Goal: Task Accomplishment & Management: Manage account settings

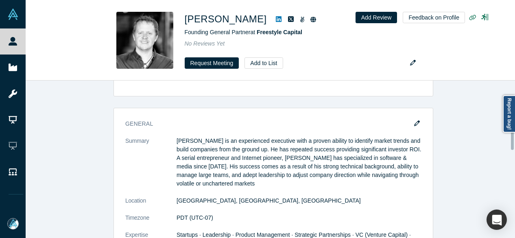
scroll to position [317, 0]
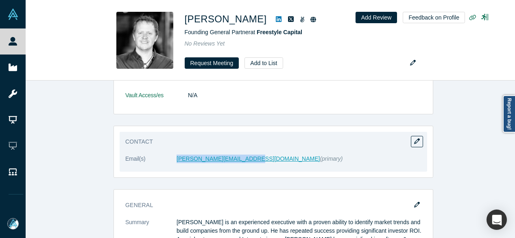
drag, startPoint x: 170, startPoint y: 164, endPoint x: 239, endPoint y: 156, distance: 69.1
click at [239, 156] on dl "Email(s) dave@freestylecapital.com (primary)" at bounding box center [273, 163] width 296 height 17
copy dl "dave@freestylecapital.com"
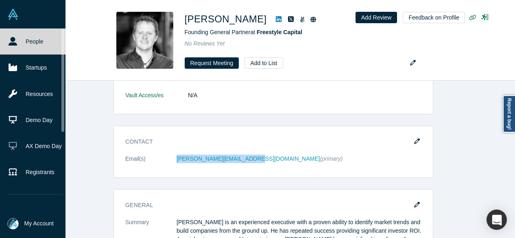
click at [23, 44] on link "People" at bounding box center [36, 41] width 72 height 26
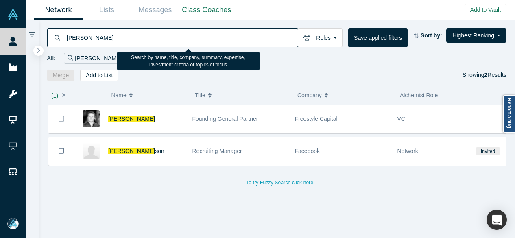
drag, startPoint x: 112, startPoint y: 37, endPoint x: 68, endPoint y: 37, distance: 44.3
click at [68, 37] on input "David Samuel" at bounding box center [182, 37] width 232 height 19
paste input "Robert Pease"
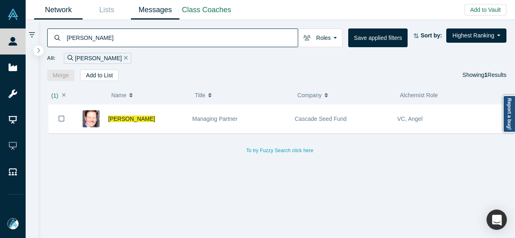
type input "Robert Pease"
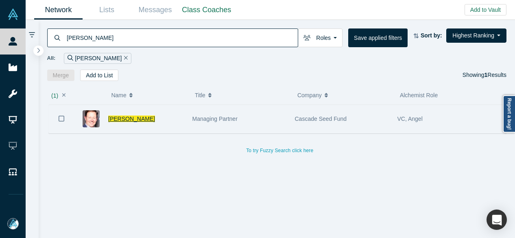
click at [114, 118] on span "Robert Pease" at bounding box center [131, 119] width 47 height 7
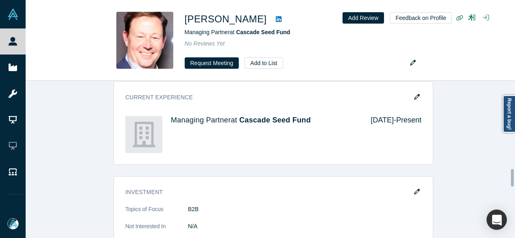
scroll to position [773, 0]
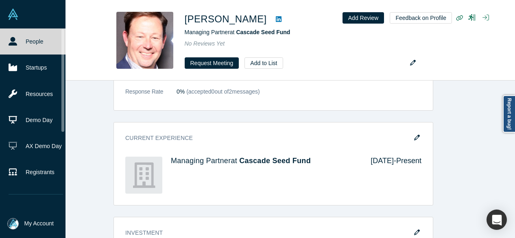
click at [6, 44] on link "People" at bounding box center [36, 41] width 72 height 26
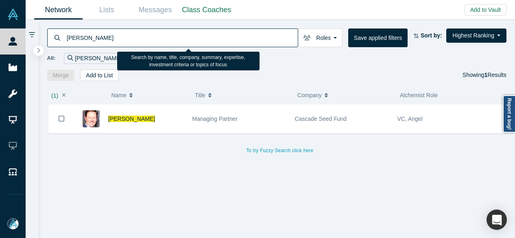
drag, startPoint x: 105, startPoint y: 35, endPoint x: 67, endPoint y: 37, distance: 38.3
click at [67, 37] on input "Robert Pease" at bounding box center [182, 37] width 232 height 19
paste input "Chris Howard"
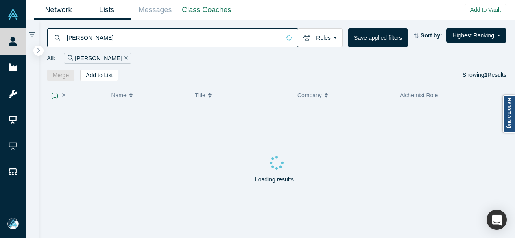
type input "Chris Howard"
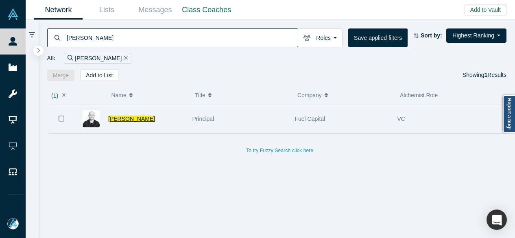
click at [124, 118] on span "Chris Howard" at bounding box center [131, 119] width 47 height 7
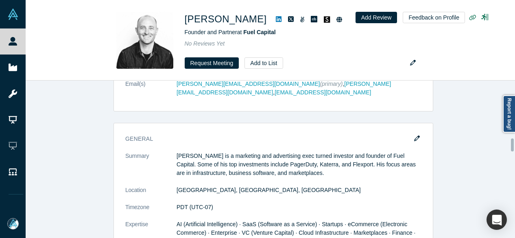
scroll to position [895, 0]
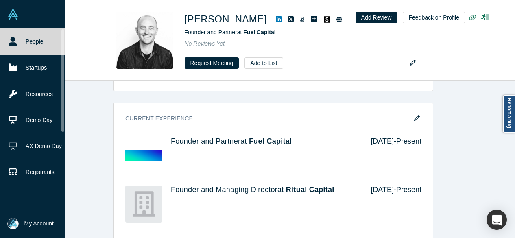
click at [12, 47] on link "People" at bounding box center [36, 41] width 72 height 26
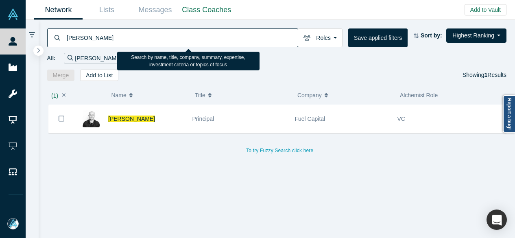
drag, startPoint x: 110, startPoint y: 37, endPoint x: 66, endPoint y: 36, distance: 44.3
click at [66, 36] on input "Chris Howard" at bounding box center [182, 37] width 232 height 19
paste input "James Falkoff"
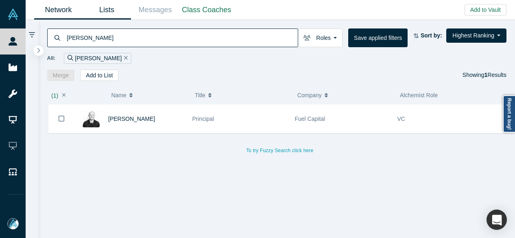
type input "James Falkoff"
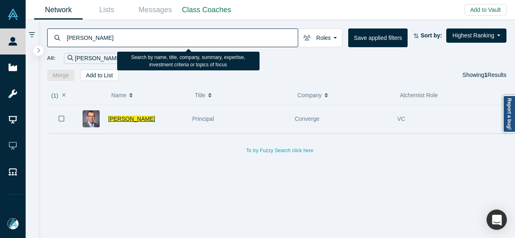
click at [123, 119] on span "James Falkoff" at bounding box center [131, 119] width 47 height 7
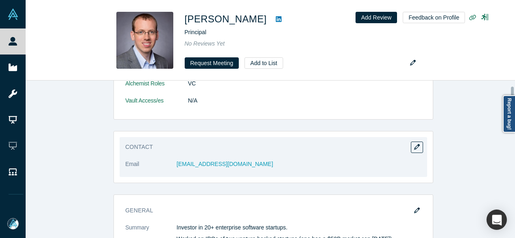
scroll to position [122, 0]
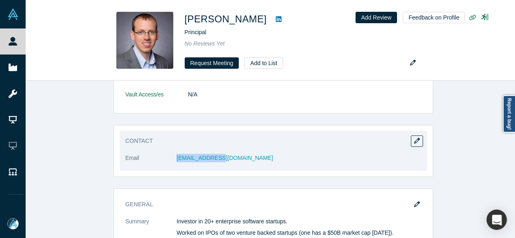
drag, startPoint x: 223, startPoint y: 159, endPoint x: 172, endPoint y: 158, distance: 51.3
click at [172, 158] on dl "Email jf@converge.vc" at bounding box center [273, 162] width 296 height 17
copy dl "jf@converge.vc"
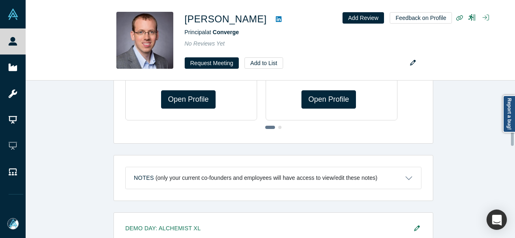
scroll to position [535, 0]
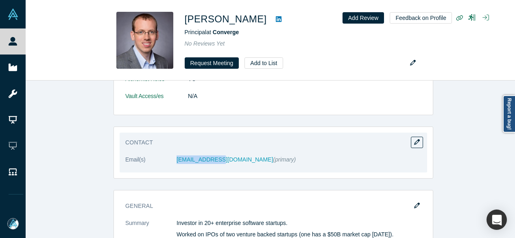
drag, startPoint x: 170, startPoint y: 162, endPoint x: 212, endPoint y: 162, distance: 41.5
click at [212, 162] on dl "Email(s) jf@converge.vc (primary)" at bounding box center [273, 163] width 296 height 17
copy dl "jf@converge.vc"
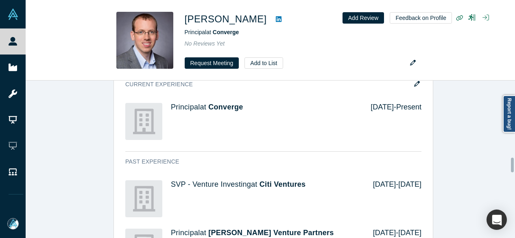
scroll to position [779, 0]
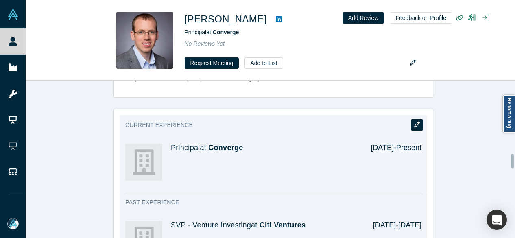
click at [414, 122] on icon "button" at bounding box center [417, 125] width 6 height 6
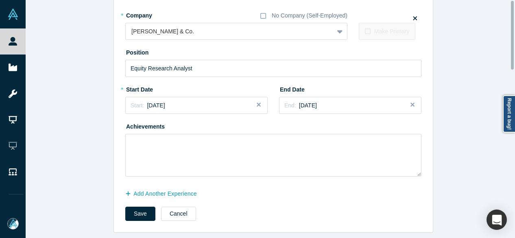
scroll to position [0, 0]
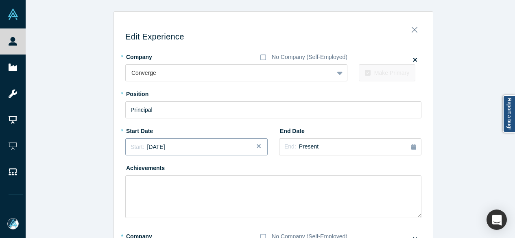
click at [164, 152] on button "Start: August 2017" at bounding box center [196, 146] width 142 height 17
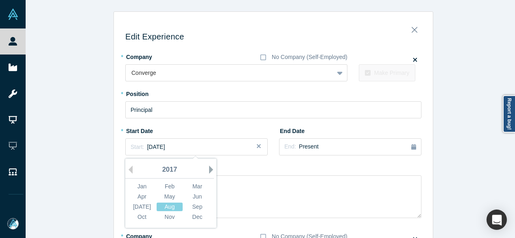
click at [209, 171] on button "Next Year" at bounding box center [213, 170] width 8 height 8
click at [209, 170] on button "Next Year" at bounding box center [213, 170] width 8 height 8
click at [209, 172] on button "Next Year" at bounding box center [213, 170] width 8 height 8
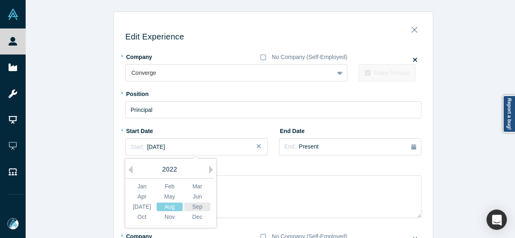
click at [205, 205] on div "Sep" at bounding box center [197, 207] width 26 height 9
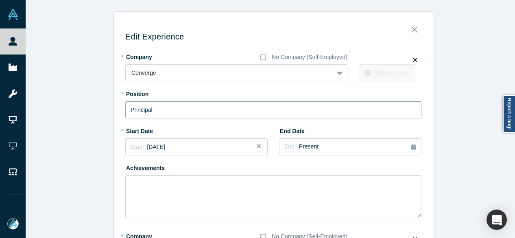
drag, startPoint x: 175, startPoint y: 114, endPoint x: 124, endPoint y: 116, distance: 50.5
click at [125, 116] on input "Principal" at bounding box center [273, 109] width 296 height 17
paste input "artner"
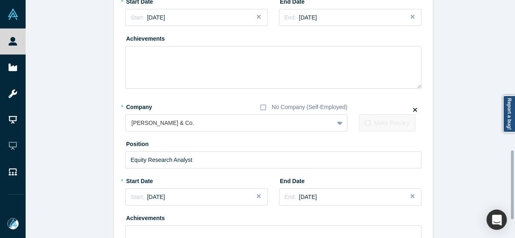
scroll to position [585, 0]
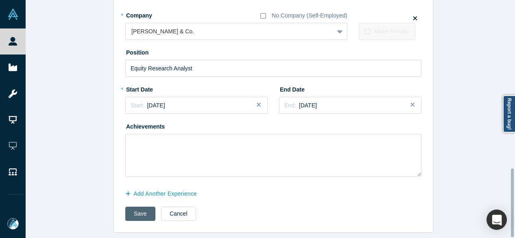
type input "Partner"
drag, startPoint x: 144, startPoint y: 208, endPoint x: 145, endPoint y: 218, distance: 10.7
click at [143, 208] on button "Save" at bounding box center [140, 214] width 30 height 14
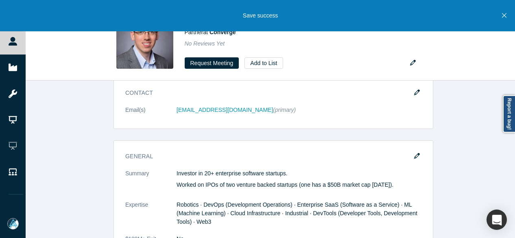
scroll to position [0, 0]
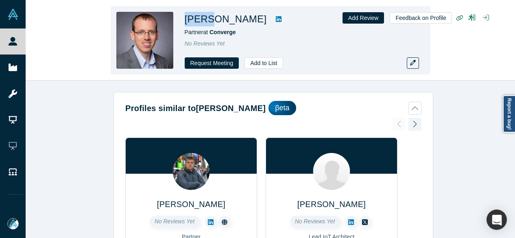
drag, startPoint x: 184, startPoint y: 21, endPoint x: 210, endPoint y: 21, distance: 25.2
click at [210, 21] on div "James Falkoff Partner at Converge No Reviews Yet Request Meeting Add to List" at bounding box center [271, 40] width 320 height 68
copy h1 "James"
drag, startPoint x: 182, startPoint y: 33, endPoint x: 237, endPoint y: 31, distance: 55.0
click at [237, 31] on div "James Falkoff Partner at Converge No Reviews Yet Request Meeting Add to List" at bounding box center [271, 40] width 320 height 68
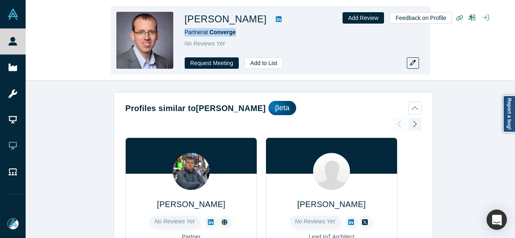
copy span "Partner at Converge"
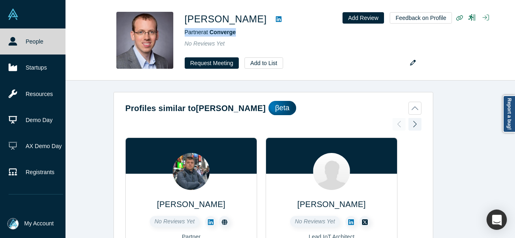
drag, startPoint x: 256, startPoint y: 18, endPoint x: 6, endPoint y: 45, distance: 251.6
click at [6, 45] on link "People" at bounding box center [36, 41] width 72 height 26
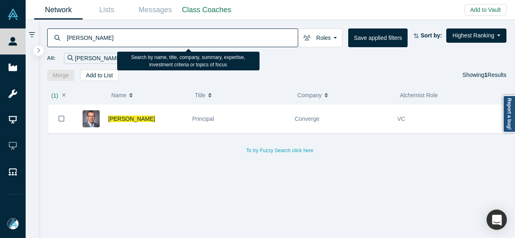
drag, startPoint x: 108, startPoint y: 41, endPoint x: 65, endPoint y: 39, distance: 42.8
click at [65, 39] on div "James Falkoff" at bounding box center [172, 37] width 251 height 19
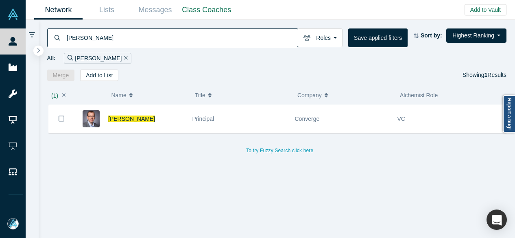
paste input "Sean Ammirati"
type input "Sean Ammirati"
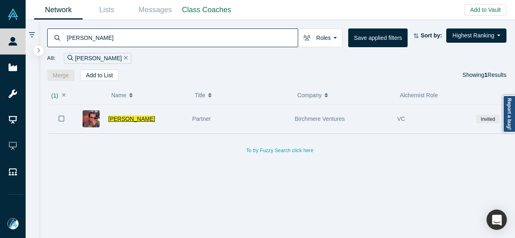
click at [140, 117] on span "Sean Ammirati" at bounding box center [131, 119] width 47 height 7
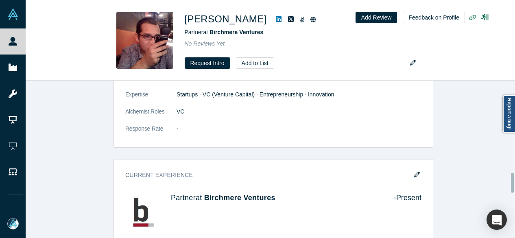
scroll to position [773, 0]
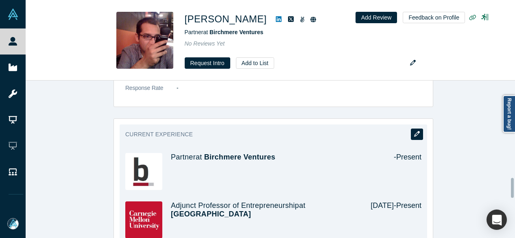
click at [416, 131] on icon "button" at bounding box center [417, 134] width 6 height 6
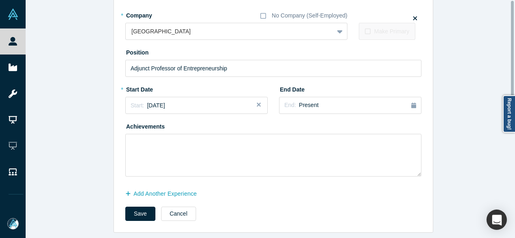
scroll to position [0, 0]
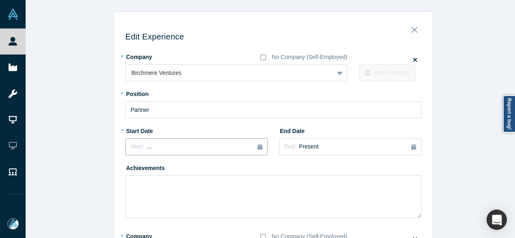
click at [202, 150] on div "Start: ..." at bounding box center [197, 146] width 132 height 9
click at [129, 171] on button "Previous Year" at bounding box center [128, 170] width 8 height 8
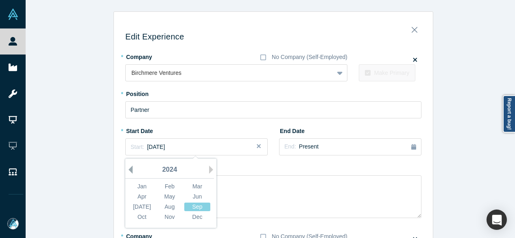
click at [128, 171] on button "Previous Year" at bounding box center [128, 170] width 8 height 8
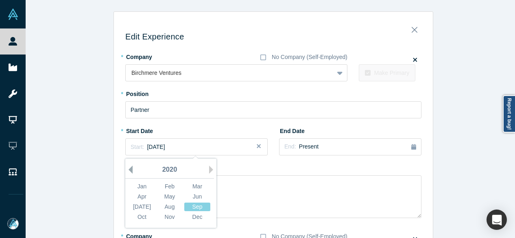
click at [128, 171] on button "Previous Year" at bounding box center [128, 170] width 8 height 8
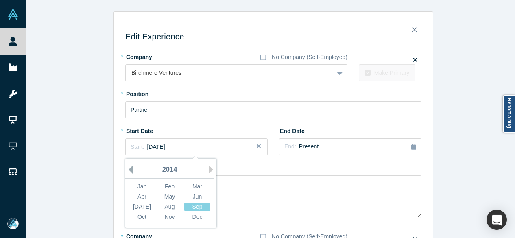
click at [128, 171] on button "Previous Year" at bounding box center [128, 170] width 8 height 8
click at [194, 183] on div "Mar" at bounding box center [197, 186] width 26 height 9
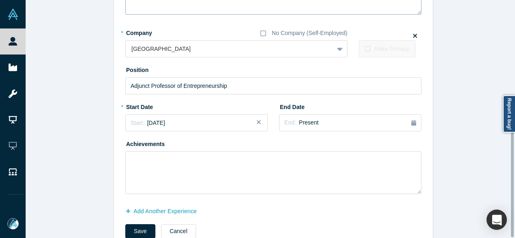
scroll to position [226, 0]
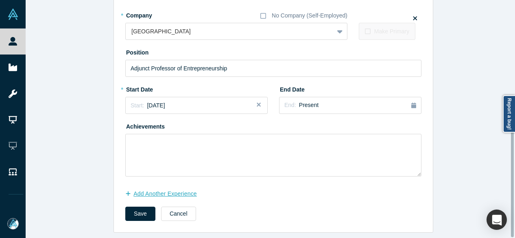
click at [179, 191] on button "Add Another Experience" at bounding box center [165, 194] width 80 height 14
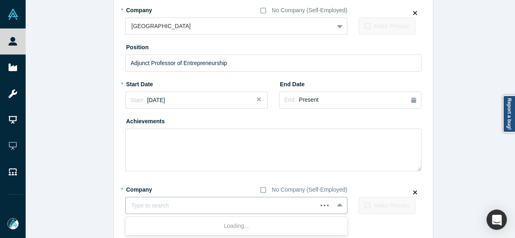
click at [168, 204] on div at bounding box center [221, 206] width 180 height 10
paste input "CEO & Co-Founder CEO & Co-Founder Growth Signals"
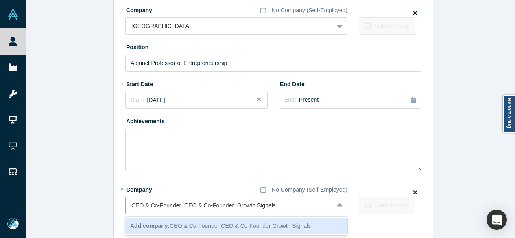
drag, startPoint x: 233, startPoint y: 206, endPoint x: 125, endPoint y: 205, distance: 107.4
click at [126, 205] on div "CEO & Co-Founder CEO & Co-Founder Growth Signals" at bounding box center [230, 205] width 208 height 13
type input "Growth Signals"
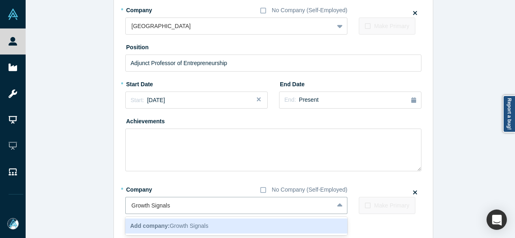
click at [155, 224] on b "Add company:" at bounding box center [149, 226] width 39 height 7
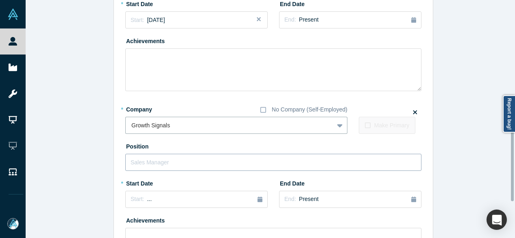
scroll to position [308, 0]
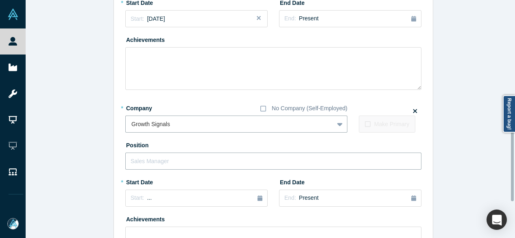
click at [171, 155] on input "text" at bounding box center [273, 161] width 296 height 17
paste input "CEO & Co-Founder CEO & Co-Founder"
drag, startPoint x: 176, startPoint y: 162, endPoint x: 246, endPoint y: 162, distance: 70.0
click at [246, 162] on input "CEO & Co-Founder CEO & Co-Founder" at bounding box center [273, 161] width 296 height 17
type input "CEO & Co-Founder"
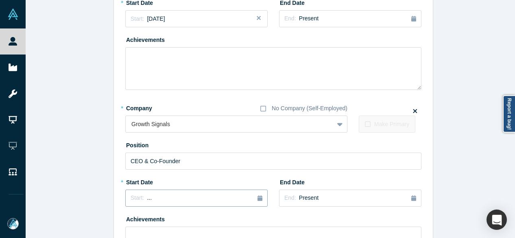
click at [161, 201] on div "Start: ..." at bounding box center [197, 198] width 132 height 9
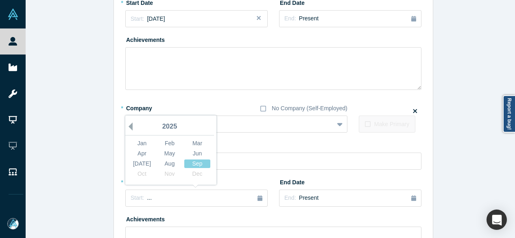
click at [128, 125] on button "Previous Year" at bounding box center [128, 126] width 8 height 8
click at [164, 165] on div "Aug" at bounding box center [170, 163] width 26 height 9
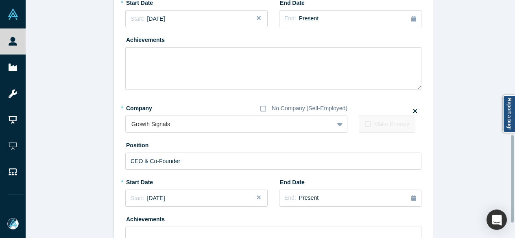
scroll to position [405, 0]
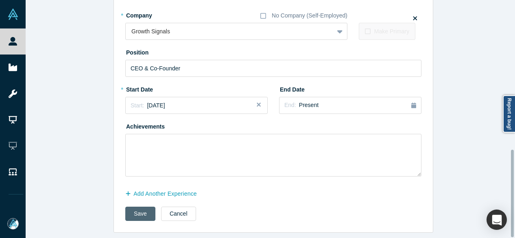
click at [139, 207] on button "Save" at bounding box center [140, 214] width 30 height 14
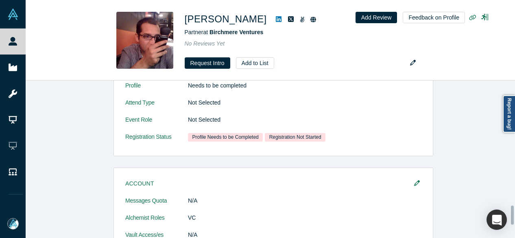
scroll to position [0, 0]
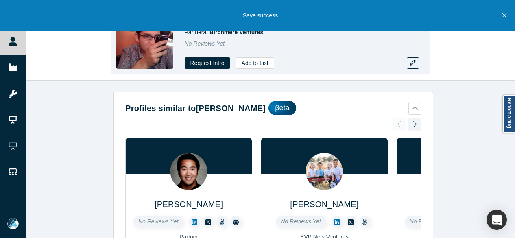
click at [469, 48] on div "Sean Ammirati Partner at Birchmere Ventures No Reviews Yet Request Intro Add to…" at bounding box center [270, 40] width 489 height 80
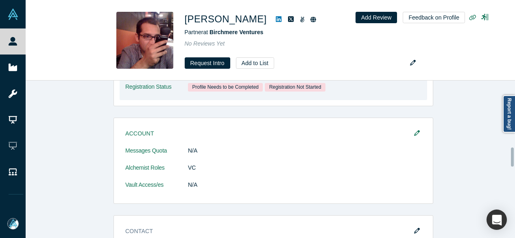
scroll to position [570, 0]
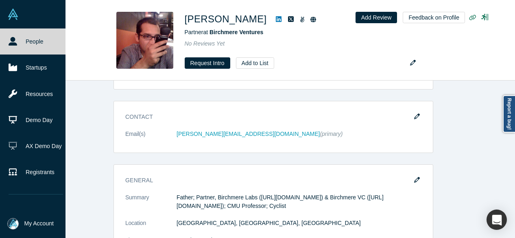
click at [22, 44] on link "People" at bounding box center [36, 41] width 72 height 26
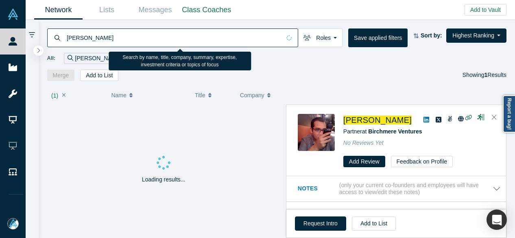
drag, startPoint x: 113, startPoint y: 36, endPoint x: 60, endPoint y: 36, distance: 52.9
click at [60, 36] on div "Sean Ammirati" at bounding box center [172, 37] width 251 height 19
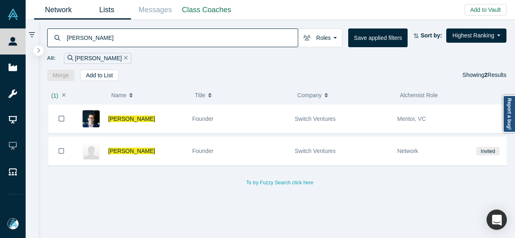
type input "Paul Arnold"
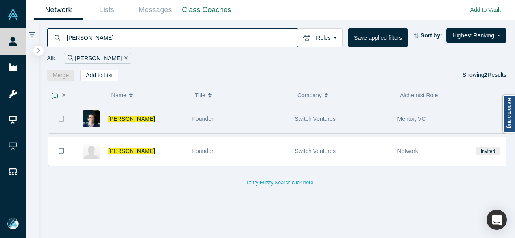
click at [61, 118] on icon "Bookmark" at bounding box center [62, 119] width 6 height 8
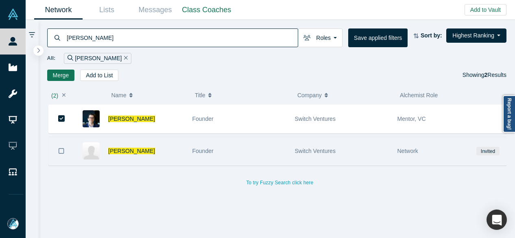
click at [61, 149] on icon "Bookmark" at bounding box center [62, 151] width 6 height 8
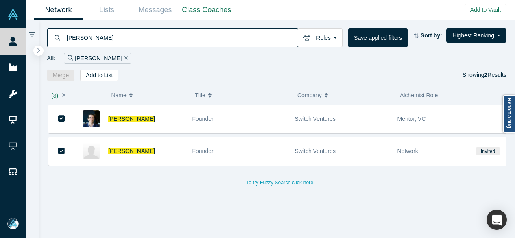
click at [164, 87] on button "Name" at bounding box center [148, 95] width 75 height 17
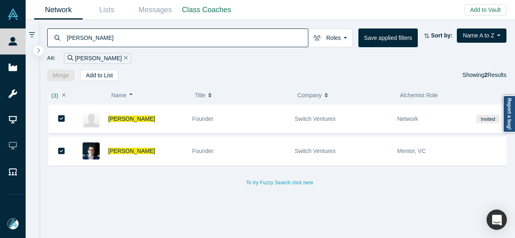
click at [186, 70] on div "Merge Add to List Showing 2 Results" at bounding box center [277, 75] width 460 height 11
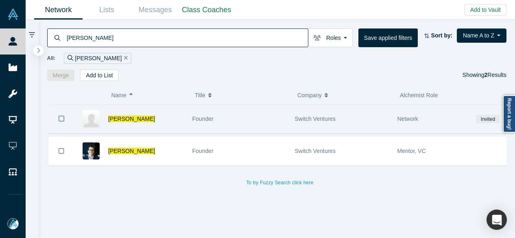
click at [61, 119] on icon "Bookmark" at bounding box center [62, 119] width 6 height 8
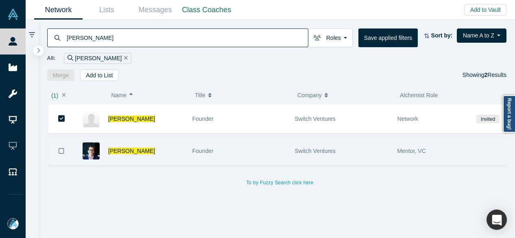
click at [61, 152] on icon "Bookmark" at bounding box center [62, 151] width 6 height 8
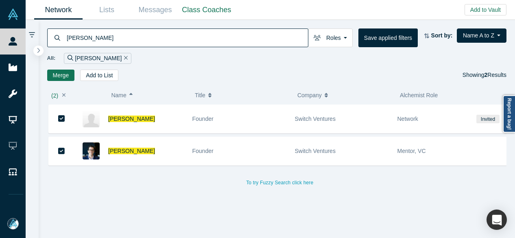
click at [58, 74] on button "Merge" at bounding box center [61, 75] width 28 height 11
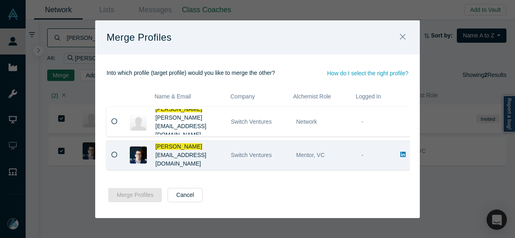
click at [114, 153] on icon at bounding box center [114, 155] width 6 height 6
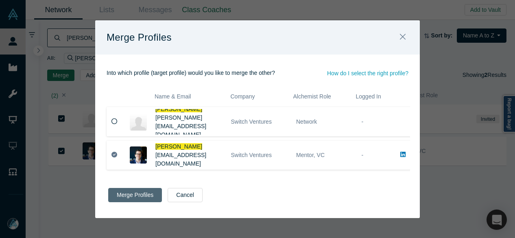
click at [132, 192] on button "Merge Profiles" at bounding box center [135, 195] width 54 height 14
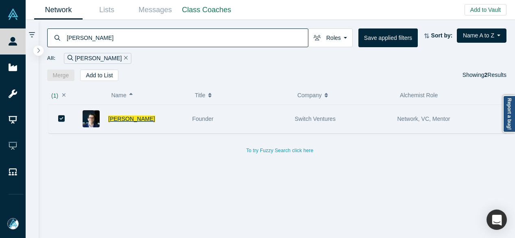
click at [115, 118] on span "[PERSON_NAME]" at bounding box center [131, 119] width 47 height 7
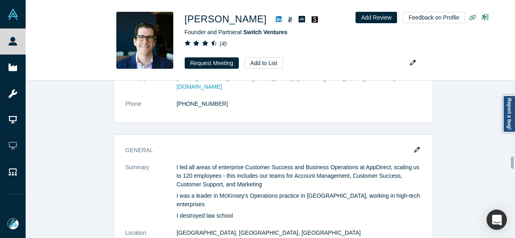
scroll to position [915, 0]
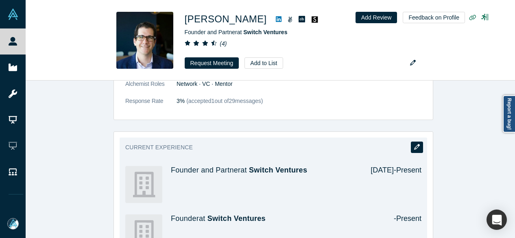
click at [414, 144] on icon "button" at bounding box center [417, 147] width 6 height 6
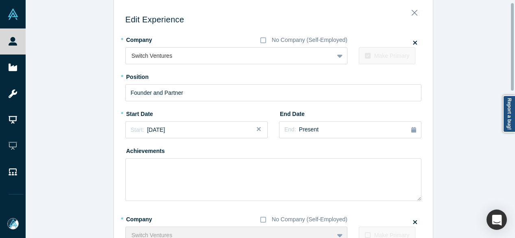
scroll to position [0, 0]
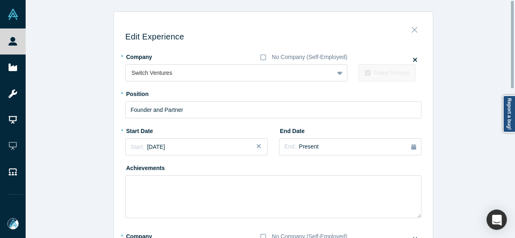
click at [413, 29] on icon "Close" at bounding box center [415, 29] width 6 height 9
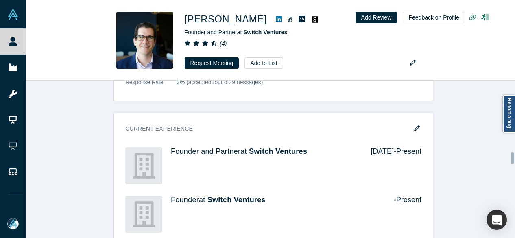
scroll to position [936, 0]
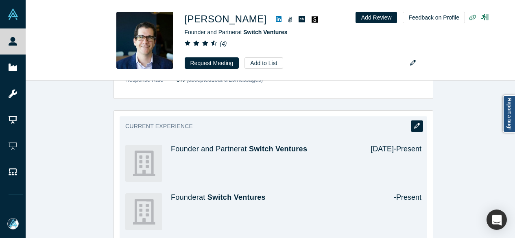
click at [414, 123] on icon "button" at bounding box center [417, 126] width 6 height 6
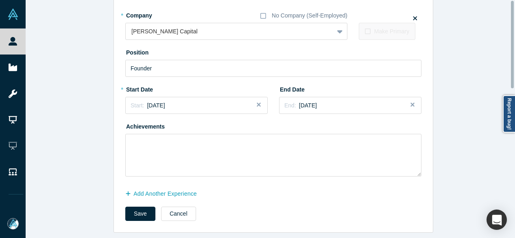
scroll to position [0, 0]
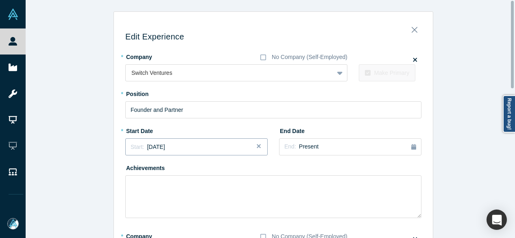
click at [147, 148] on span "January 2016" at bounding box center [156, 147] width 18 height 7
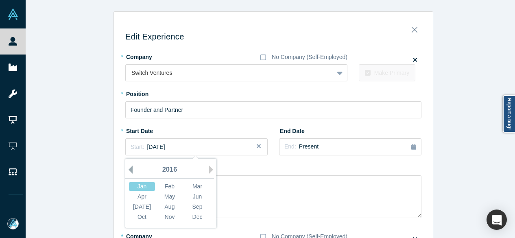
click at [126, 171] on button "Previous Year" at bounding box center [128, 170] width 8 height 8
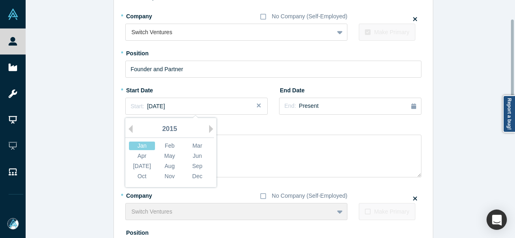
scroll to position [81, 0]
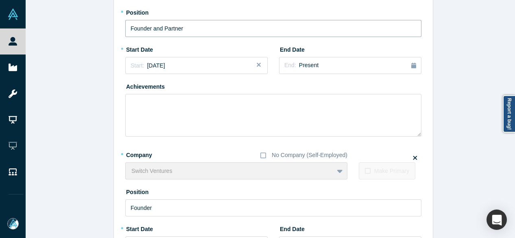
drag, startPoint x: 194, startPoint y: 31, endPoint x: 114, endPoint y: 36, distance: 79.9
paste input "and Partner"
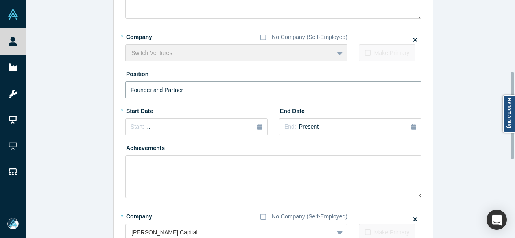
scroll to position [203, 0]
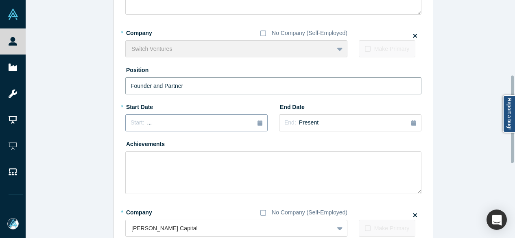
type input "Founder and Partner"
click at [169, 128] on button "Start: ..." at bounding box center [196, 122] width 142 height 17
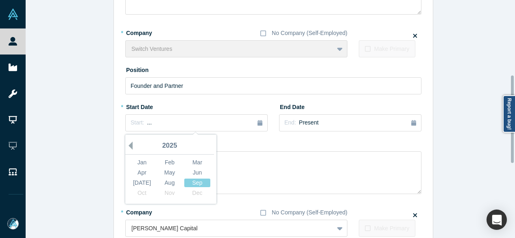
click at [126, 144] on button "Previous Year" at bounding box center [128, 146] width 8 height 8
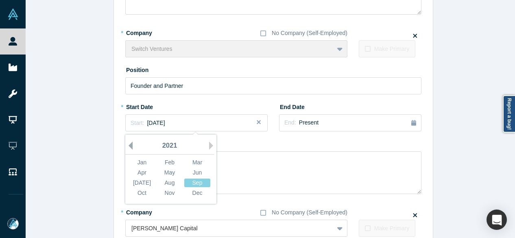
click at [126, 144] on button "Previous Year" at bounding box center [128, 146] width 8 height 8
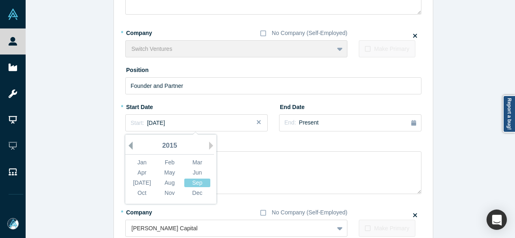
click at [126, 144] on button "Previous Year" at bounding box center [128, 146] width 8 height 8
drag, startPoint x: 207, startPoint y: 146, endPoint x: 151, endPoint y: 155, distance: 56.0
click at [209, 146] on button "Next Year" at bounding box center [213, 146] width 8 height 8
click at [142, 162] on div "Jan" at bounding box center [142, 162] width 26 height 9
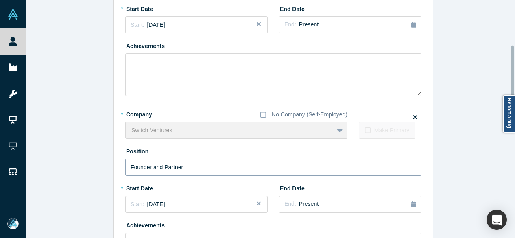
scroll to position [0, 0]
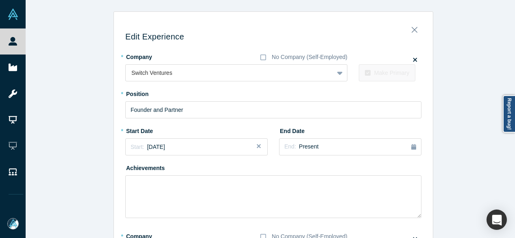
click at [413, 59] on icon at bounding box center [415, 60] width 4 height 4
click at [0, 0] on input "checkbox" at bounding box center [0, 0] width 0 height 0
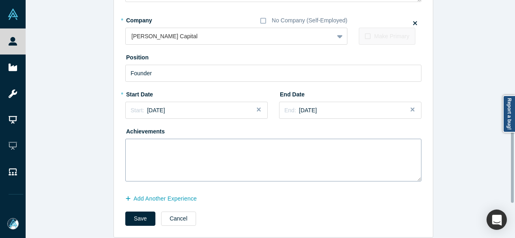
scroll to position [405, 0]
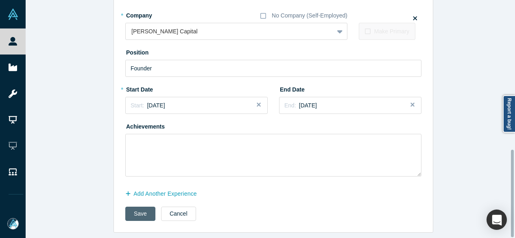
click at [134, 212] on button "Save" at bounding box center [140, 214] width 30 height 14
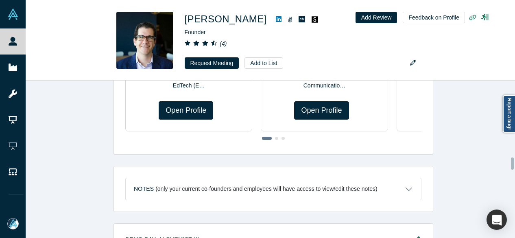
scroll to position [0, 0]
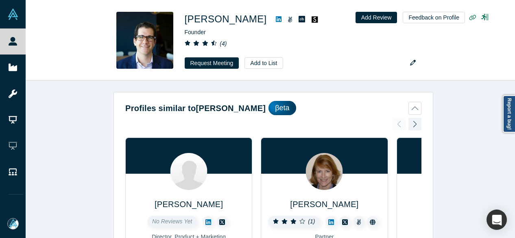
click at [462, 166] on div "Profiles similar to Paul Arnold βeta Melinda Chung No Reviews Yet Director, Pro…" at bounding box center [273, 163] width 495 height 164
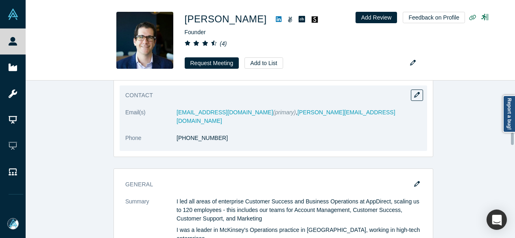
scroll to position [651, 0]
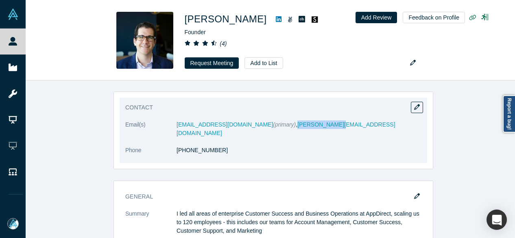
drag, startPoint x: 295, startPoint y: 123, endPoint x: 263, endPoint y: 126, distance: 32.6
click at [263, 126] on dd "paulparnold@gmail.com (primary) , paul@switch.vc" at bounding box center [299, 128] width 245 height 17
copy link "paul@switch.vc"
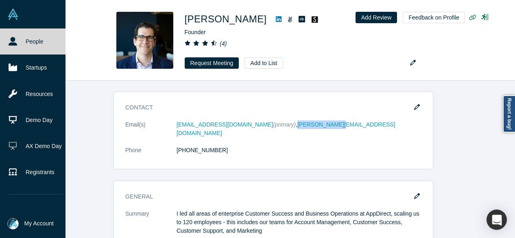
click at [20, 36] on link "People" at bounding box center [36, 41] width 72 height 26
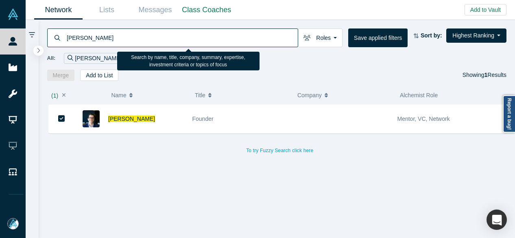
drag, startPoint x: 103, startPoint y: 35, endPoint x: 64, endPoint y: 37, distance: 39.5
click at [64, 37] on div "Paul Arnold" at bounding box center [172, 37] width 251 height 19
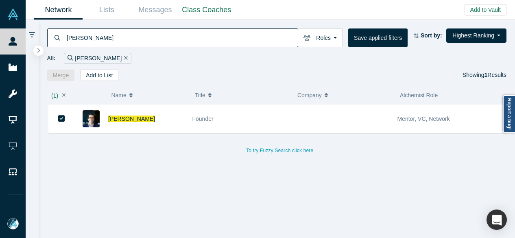
paste input "Utkarsh Malhotra"
type input "Utkarsh Malhotra"
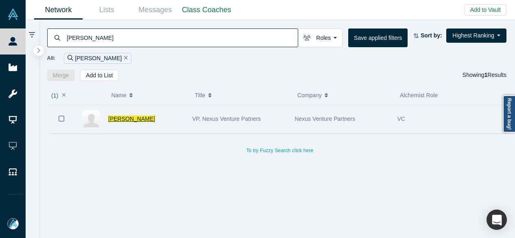
click at [133, 120] on span "Utkarsh Malhotra" at bounding box center [131, 119] width 47 height 7
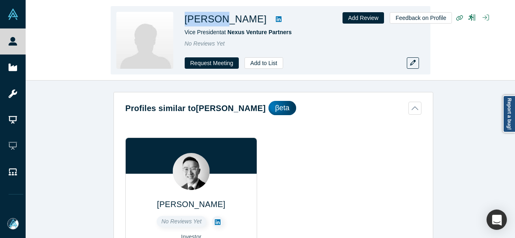
drag, startPoint x: 186, startPoint y: 20, endPoint x: 216, endPoint y: 19, distance: 30.1
click at [216, 19] on div "Utkarsh Malhotra Vice President at Nexus Venture Partners No Reviews Yet Reques…" at bounding box center [271, 40] width 320 height 68
copy h1 "Utkarsh"
click at [487, 50] on div "Utkarsh Malhotra Vice President at Nexus Venture Partners No Reviews Yet Reques…" at bounding box center [270, 40] width 489 height 80
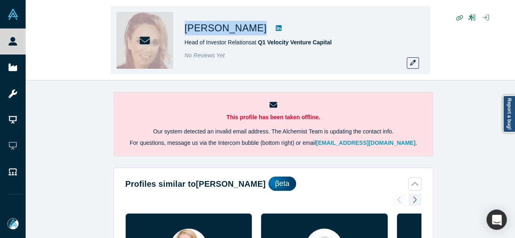
drag, startPoint x: 186, startPoint y: 25, endPoint x: 244, endPoint y: 30, distance: 58.0
click at [244, 30] on div "Kellie O Hara" at bounding box center [299, 28] width 228 height 15
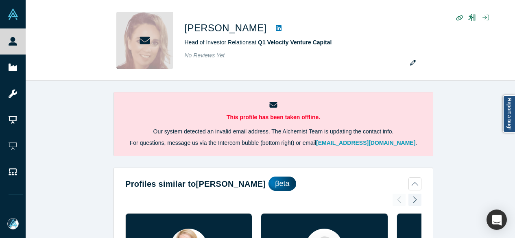
click at [474, 184] on div "This profile has been taken offline. Our system detected an invalid email addre…" at bounding box center [273, 163] width 495 height 164
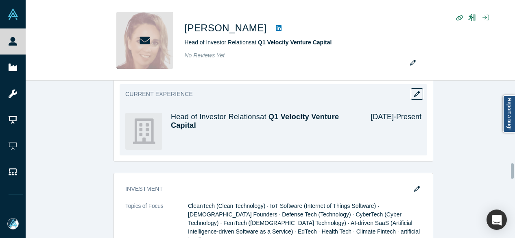
scroll to position [854, 0]
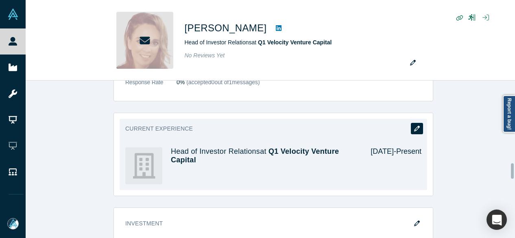
click at [417, 126] on icon "button" at bounding box center [417, 129] width 6 height 6
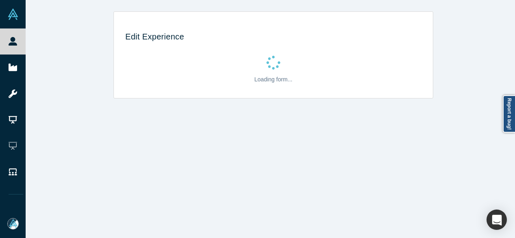
scroll to position [0, 0]
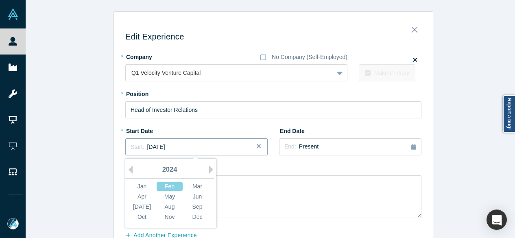
click at [171, 152] on button "Start: February 2024" at bounding box center [196, 146] width 142 height 17
drag, startPoint x: 137, startPoint y: 187, endPoint x: 233, endPoint y: 147, distance: 103.6
click at [138, 186] on div "Jan" at bounding box center [142, 186] width 26 height 9
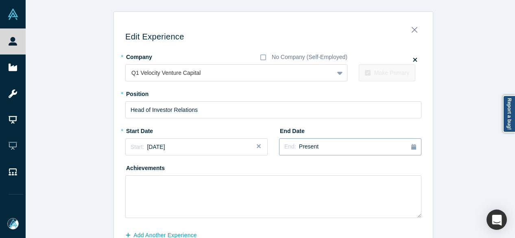
click at [291, 145] on span "End:" at bounding box center [290, 146] width 12 height 7
click at [344, 185] on div "Jan" at bounding box center [347, 186] width 26 height 9
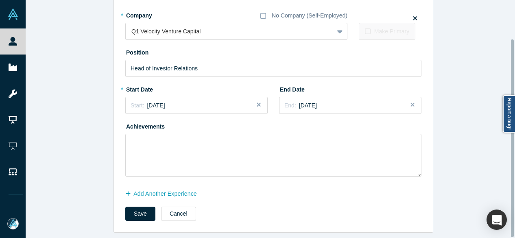
scroll to position [46, 0]
click at [191, 188] on button "Add Another Experience" at bounding box center [165, 194] width 80 height 14
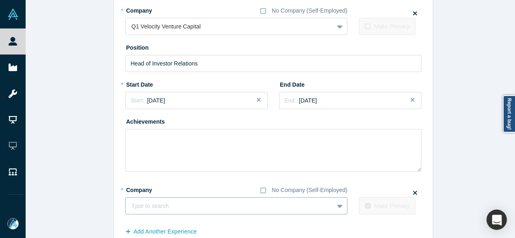
click at [175, 202] on div at bounding box center [229, 206] width 196 height 10
paste input "Digerati Investments logo Head of Investor Relations Head of Investor Relations…"
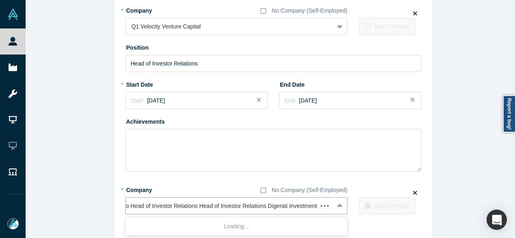
scroll to position [0, 58]
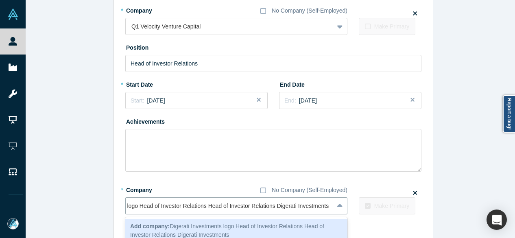
drag, startPoint x: 272, startPoint y: 207, endPoint x: 79, endPoint y: 207, distance: 192.4
click at [79, 207] on div "Edit Experience * Company No Company (Self-Employed) Q1 Velocity Venture Capita…" at bounding box center [273, 118] width 495 height 306
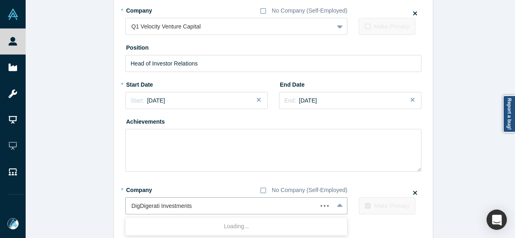
scroll to position [0, 0]
type input "Digerati Investments"
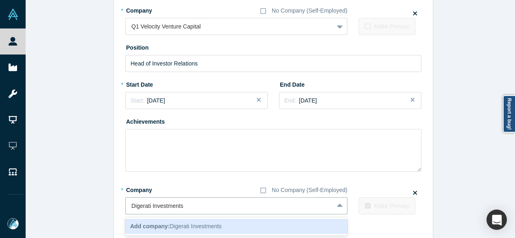
click at [145, 223] on b "Add company:" at bounding box center [149, 226] width 39 height 7
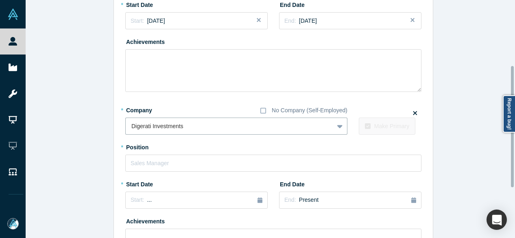
scroll to position [128, 0]
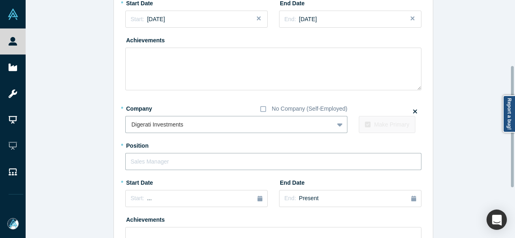
click at [146, 158] on input "text" at bounding box center [273, 161] width 296 height 17
paste input "erati Investments logo Head of Investor Relations Head of Investor Relations"
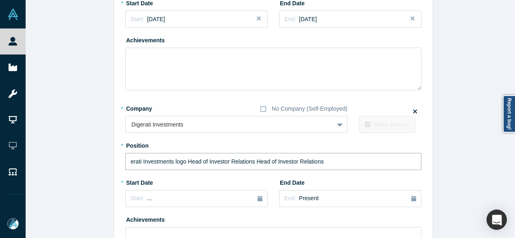
drag, startPoint x: 252, startPoint y: 163, endPoint x: 100, endPoint y: 167, distance: 151.4
click at [100, 167] on div "Edit Experience * Company No Company (Self-Employed) Q1 Velocity Venture Capita…" at bounding box center [273, 105] width 495 height 442
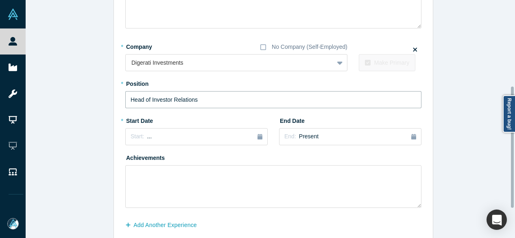
scroll to position [209, 0]
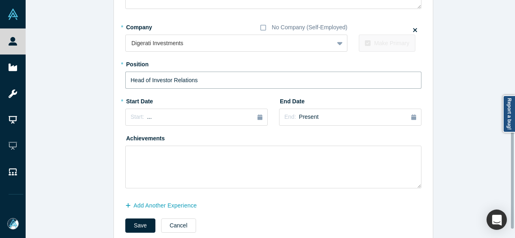
type input "Head of Investor Relations"
click at [182, 114] on div "Start: ..." at bounding box center [197, 117] width 132 height 9
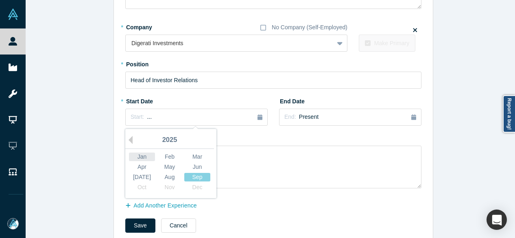
click at [139, 156] on div "Jan" at bounding box center [142, 157] width 26 height 9
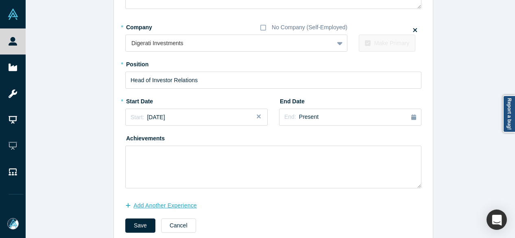
click at [151, 205] on button "Add Another Experience" at bounding box center [165, 206] width 80 height 14
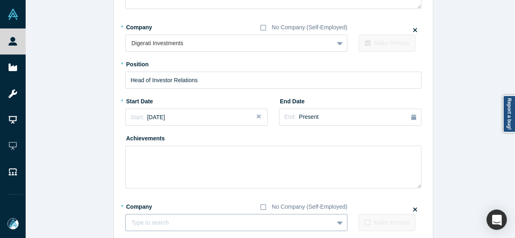
scroll to position [226, 0]
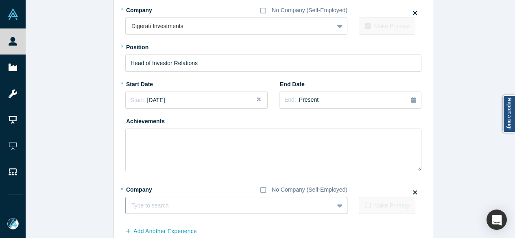
click at [177, 214] on div "Type to search" at bounding box center [236, 205] width 222 height 17
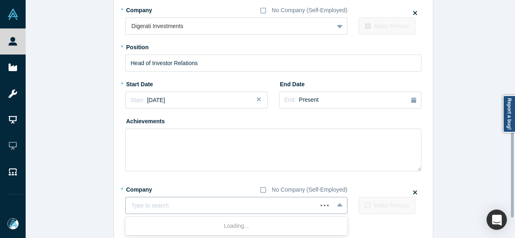
paste input "Member Member Global Women in VC"
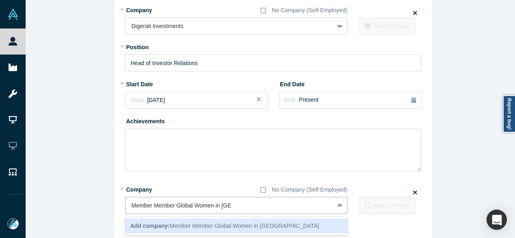
drag, startPoint x: 173, startPoint y: 206, endPoint x: 121, endPoint y: 210, distance: 52.6
click at [121, 210] on div "Edit Experience * Company No Company (Self-Employed) Q1 Velocity Venture Capita…" at bounding box center [273, 30] width 319 height 478
type input "Global Women in VC"
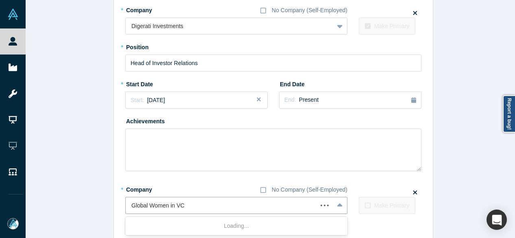
scroll to position [268, 0]
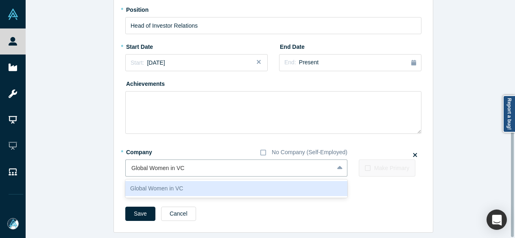
click at [143, 187] on div "Global Women in VC" at bounding box center [236, 188] width 222 height 15
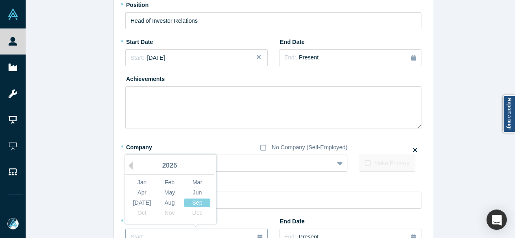
click at [148, 231] on button "Start: ..." at bounding box center [196, 237] width 142 height 17
click at [129, 164] on button "Previous Year" at bounding box center [128, 166] width 8 height 8
click at [135, 181] on div "Jan" at bounding box center [142, 182] width 26 height 9
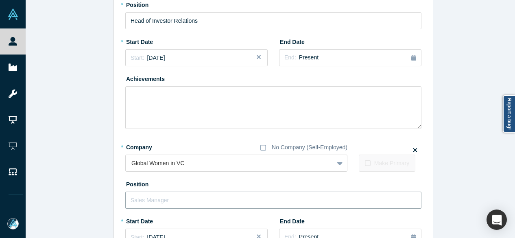
click at [155, 206] on input "text" at bounding box center [273, 200] width 296 height 17
paste input "Member Member"
drag, startPoint x: 149, startPoint y: 199, endPoint x: 187, endPoint y: 197, distance: 37.9
click at [187, 198] on input "Member Member" at bounding box center [273, 200] width 296 height 17
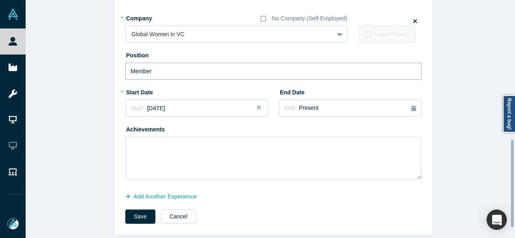
scroll to position [405, 0]
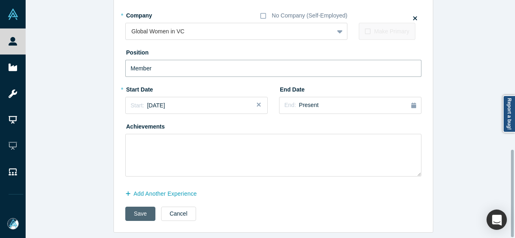
type input "Member"
click at [137, 214] on button "Save" at bounding box center [140, 214] width 30 height 14
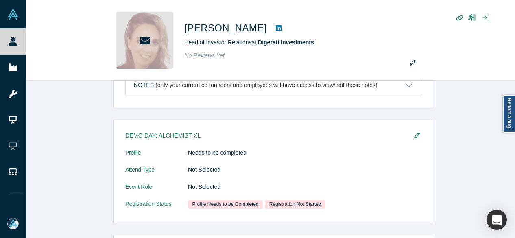
scroll to position [0, 0]
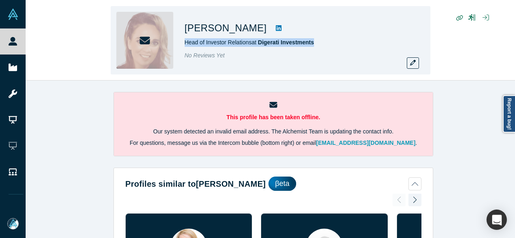
drag, startPoint x: 183, startPoint y: 44, endPoint x: 317, endPoint y: 41, distance: 134.3
click at [317, 41] on div "Kellie O Hara Head of Investor Relations at Digerati Investments No Reviews Yet" at bounding box center [271, 40] width 320 height 68
copy span "Head of Investor Relations at Digerati Investments"
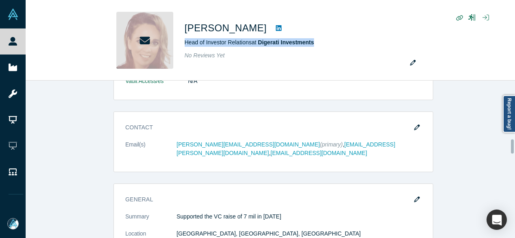
scroll to position [651, 0]
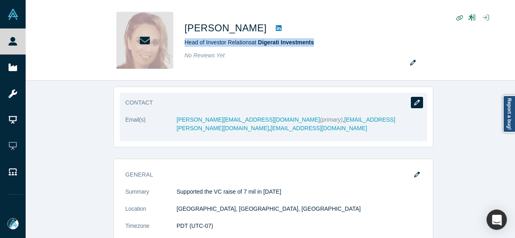
click at [417, 101] on icon "button" at bounding box center [417, 103] width 6 height 6
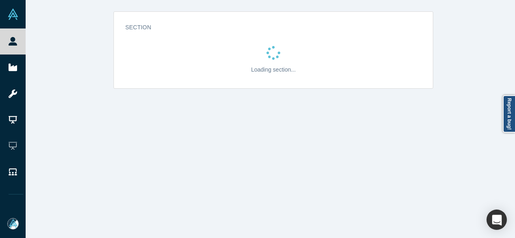
scroll to position [0, 0]
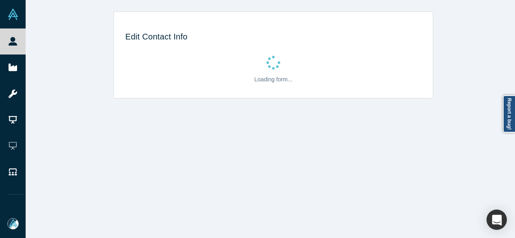
select select "US"
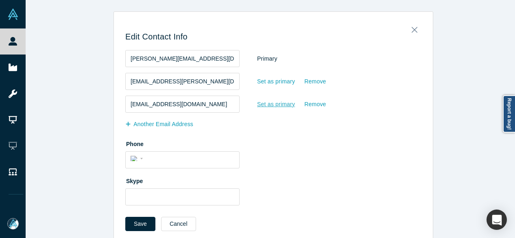
click at [271, 103] on div "Set as primary" at bounding box center [276, 104] width 39 height 14
click at [0, 0] on input "Set as primary" at bounding box center [0, 0] width 0 height 0
drag, startPoint x: 127, startPoint y: 82, endPoint x: 242, endPoint y: 79, distance: 114.8
click at [241, 79] on div "enquire@kellie-thestartupwhisperer.com Set as primary Remove" at bounding box center [273, 81] width 296 height 17
click at [304, 82] on div "Remove" at bounding box center [315, 81] width 22 height 14
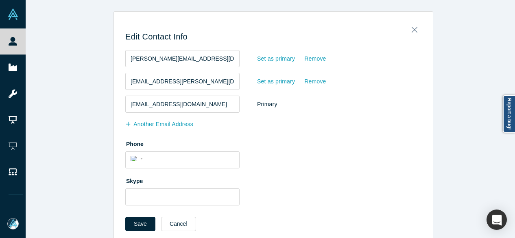
click at [0, 0] on input "Remove" at bounding box center [0, 0] width 0 height 0
click at [138, 223] on button "Save" at bounding box center [140, 224] width 30 height 14
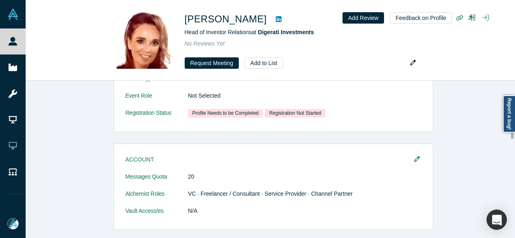
scroll to position [488, 0]
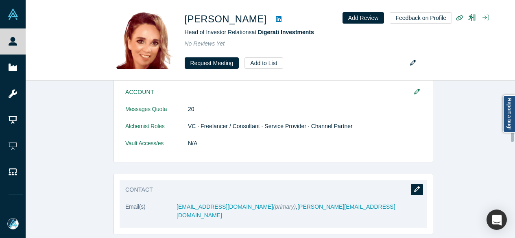
click at [414, 189] on icon "button" at bounding box center [417, 189] width 6 height 6
select select "US"
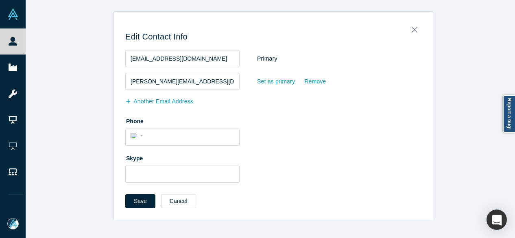
scroll to position [0, 0]
drag, startPoint x: 198, startPoint y: 83, endPoint x: 122, endPoint y: 79, distance: 76.5
click at [122, 79] on div "Edit Contact Info kellieo@reciprocityroi.com Primary kellie@q1velocity.com Set …" at bounding box center [273, 118] width 319 height 202
paste input "reciprocity-roi"
type input "kellie@reciprocity-roi.com"
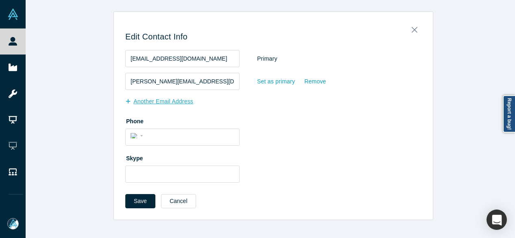
click at [164, 103] on button "Another Email Address" at bounding box center [163, 101] width 76 height 14
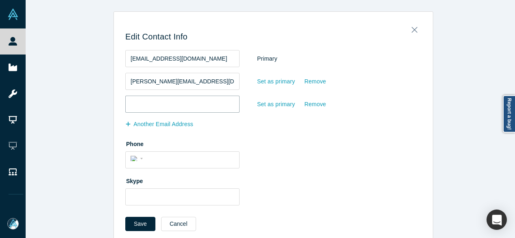
click at [186, 105] on input "email" at bounding box center [182, 104] width 114 height 17
paste input "kellieohara4@gmail.com"
type input "kellieohara4@gmail.com"
click at [131, 223] on button "Save" at bounding box center [140, 224] width 30 height 14
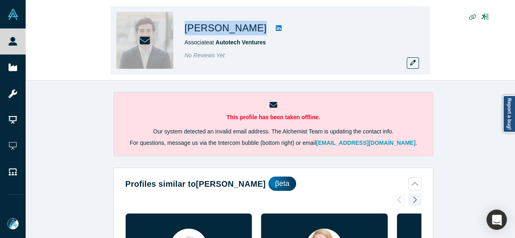
drag, startPoint x: 186, startPoint y: 27, endPoint x: 227, endPoint y: 31, distance: 41.3
click at [227, 31] on div "Esat Canli" at bounding box center [299, 28] width 228 height 15
copy div "Esat Canli"
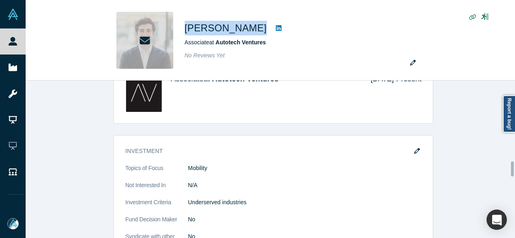
scroll to position [773, 0]
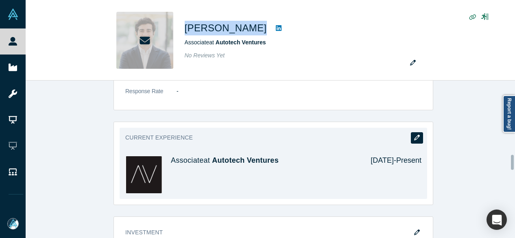
click at [417, 132] on button "button" at bounding box center [417, 137] width 12 height 11
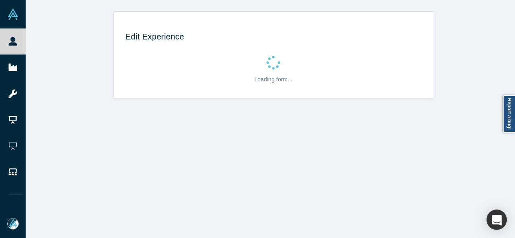
scroll to position [0, 0]
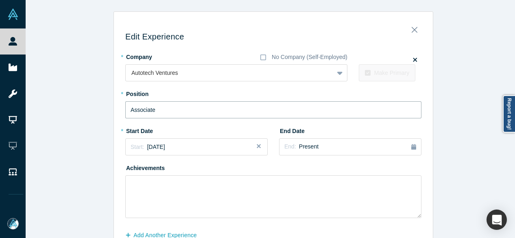
drag, startPoint x: 177, startPoint y: 111, endPoint x: 111, endPoint y: 112, distance: 66.7
click at [114, 112] on div "Edit Experience * Company No Company (Self-Employed) Autotech Ventures To pick …" at bounding box center [273, 145] width 319 height 256
paste input "Investor"
type input "Investor"
click at [299, 149] on span "Present" at bounding box center [309, 146] width 20 height 7
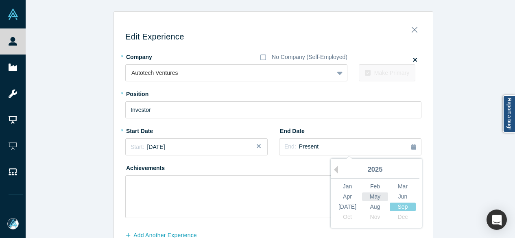
click at [378, 196] on div "May" at bounding box center [375, 196] width 26 height 9
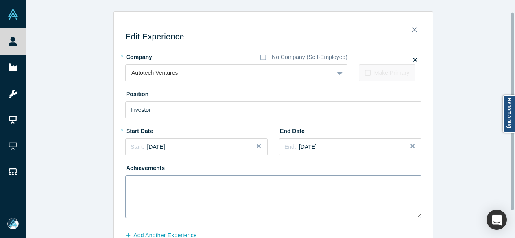
scroll to position [46, 0]
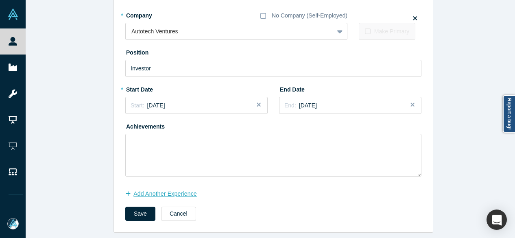
click at [160, 190] on button "Add Another Experience" at bounding box center [165, 194] width 80 height 14
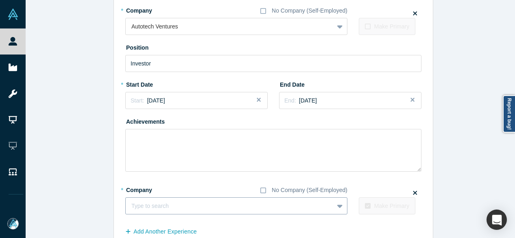
click at [164, 205] on div at bounding box center [229, 206] width 196 height 10
paste input "EchoTwin AI logo Chief of Staff Chief of Staff EchoTwin AI"
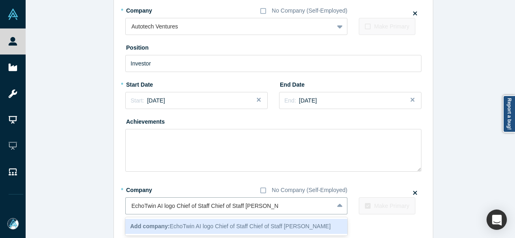
drag, startPoint x: 240, startPoint y: 209, endPoint x: 118, endPoint y: 209, distance: 121.2
click at [118, 209] on div "Edit Experience * Company No Company (Self-Employed) Autotech Ventures To pick …" at bounding box center [273, 120] width 319 height 299
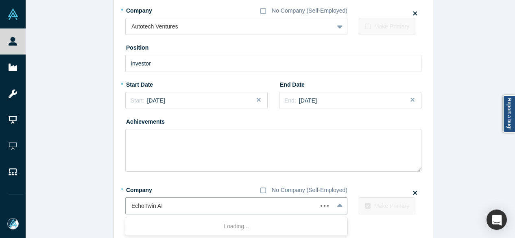
type input "EchoTwin AI"
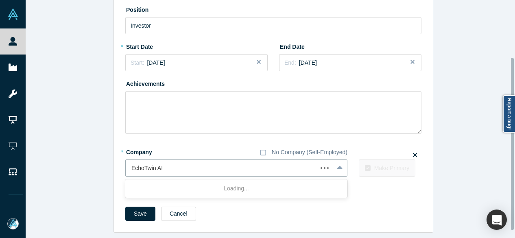
scroll to position [89, 0]
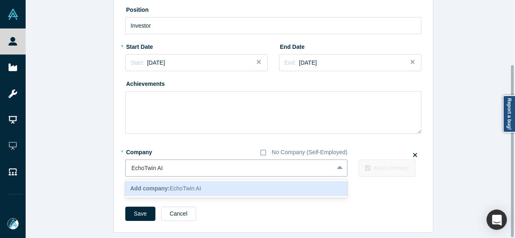
click at [148, 185] on b "Add company:" at bounding box center [149, 188] width 39 height 7
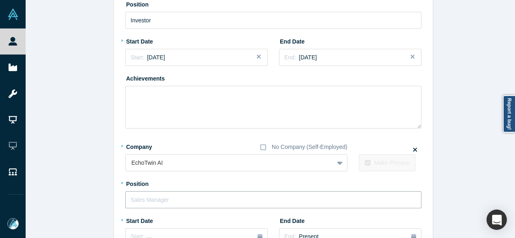
click at [157, 201] on input "text" at bounding box center [273, 199] width 296 height 17
paste input "EchoTwin AI logo Chief of Staff Chief of Staff"
drag, startPoint x: 206, startPoint y: 198, endPoint x: 100, endPoint y: 198, distance: 106.2
click at [100, 198] on div "Edit Experience * Company No Company (Self-Employed) Autotech Ventures To pick …" at bounding box center [273, 143] width 495 height 442
click at [228, 200] on input "Chief of Staff" at bounding box center [273, 199] width 296 height 17
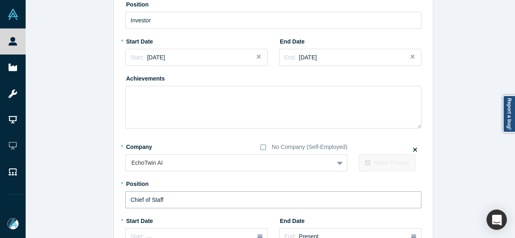
scroll to position [212, 0]
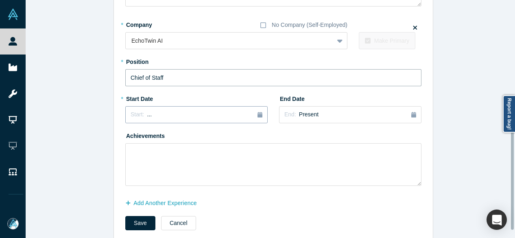
type input "Chief of Staff"
click at [161, 121] on button "Start: ..." at bounding box center [196, 114] width 142 height 17
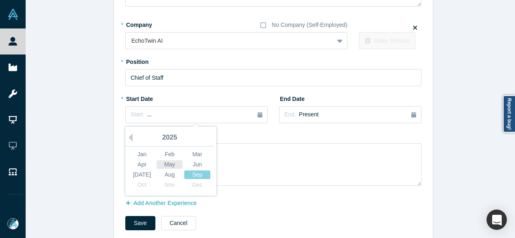
click at [169, 164] on div "May" at bounding box center [170, 164] width 26 height 9
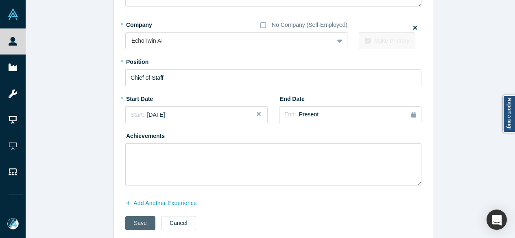
click at [136, 224] on button "Save" at bounding box center [140, 223] width 30 height 14
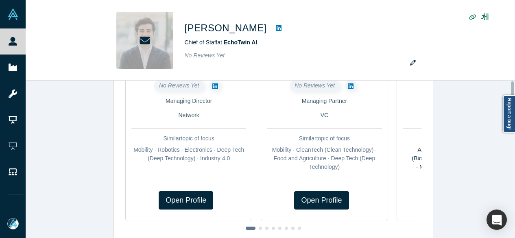
scroll to position [0, 0]
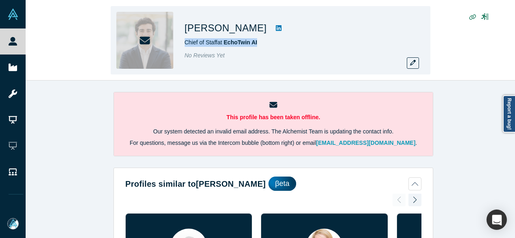
drag, startPoint x: 183, startPoint y: 44, endPoint x: 264, endPoint y: 42, distance: 81.0
click at [264, 42] on div "Esat Canli Chief of Staff at EchoTwin AI No Reviews Yet" at bounding box center [271, 40] width 320 height 68
copy span "Chief of Staff at EchoTwin AI"
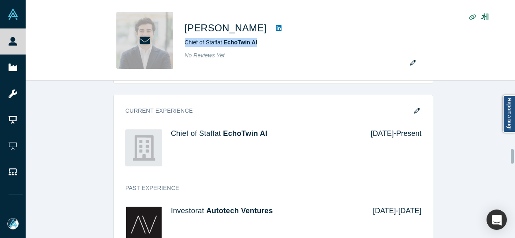
scroll to position [814, 0]
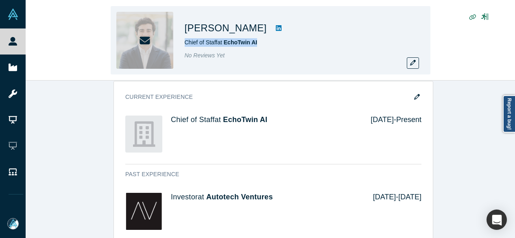
copy span "Chief of Staff at EchoTwin AI"
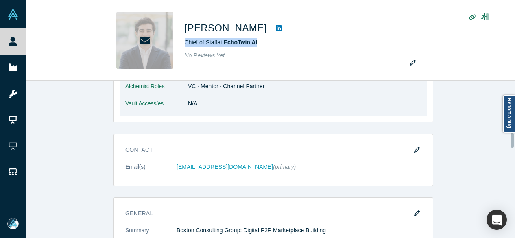
scroll to position [488, 0]
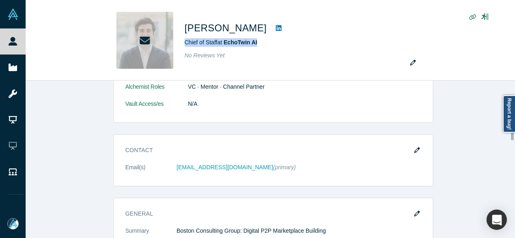
click at [417, 146] on button "button" at bounding box center [417, 150] width 12 height 11
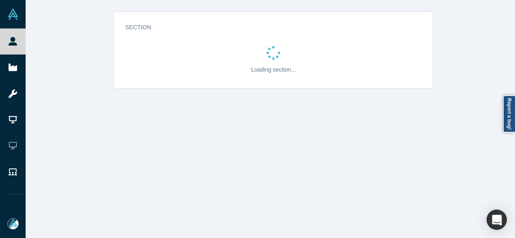
scroll to position [0, 0]
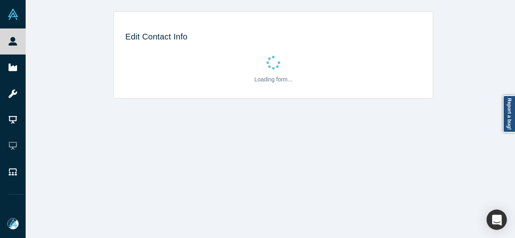
select select "US"
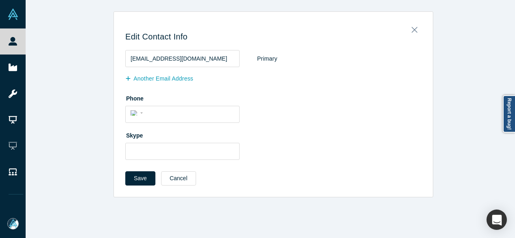
click at [154, 78] on button "Another Email Address" at bounding box center [163, 79] width 76 height 14
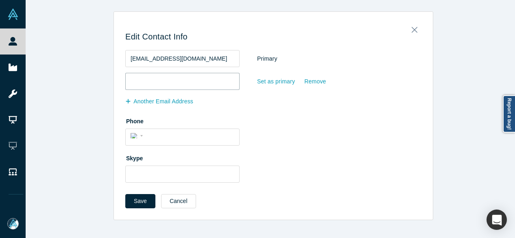
click at [154, 78] on input "email" at bounding box center [182, 81] width 114 height 17
paste input "esatcanli@gmail.com"
type input "esatcanli@gmail.com"
drag, startPoint x: 189, startPoint y: 63, endPoint x: 117, endPoint y: 61, distance: 72.4
click at [117, 61] on div "Edit Contact Info ec@autotechvc.com Primary esatcanli@gmail.com Set as primary …" at bounding box center [273, 118] width 319 height 202
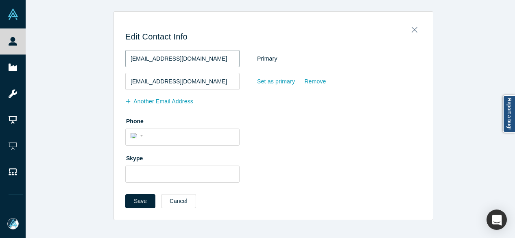
paste input "sat.canli@echotwin.ai"
type input "esat.canli@echotwin.ai"
click at [140, 199] on button "Save" at bounding box center [140, 201] width 30 height 14
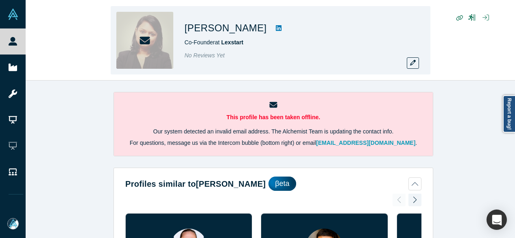
drag, startPoint x: 213, startPoint y: 28, endPoint x: 248, endPoint y: 28, distance: 34.6
click at [248, 28] on h1 "[PERSON_NAME]" at bounding box center [226, 28] width 82 height 15
copy h1 "[PERSON_NAME]"
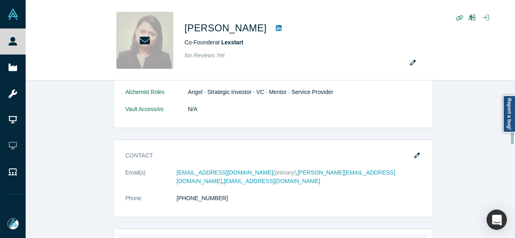
scroll to position [610, 0]
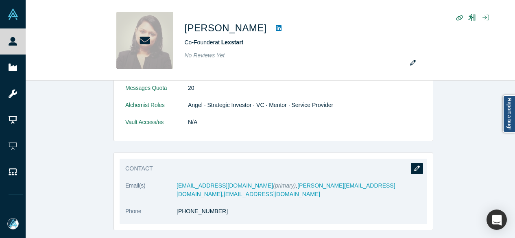
click at [414, 166] on icon "button" at bounding box center [417, 169] width 6 height 6
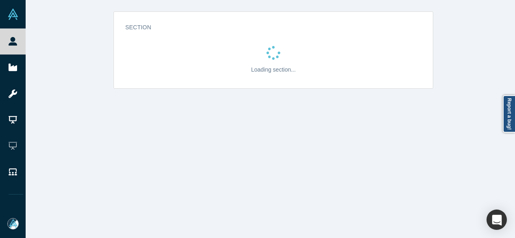
scroll to position [0, 0]
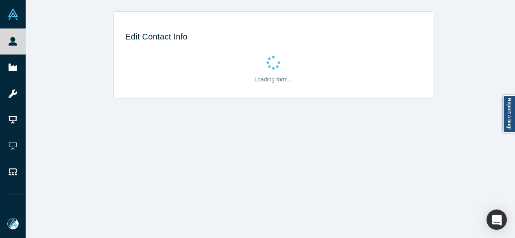
select select "IN"
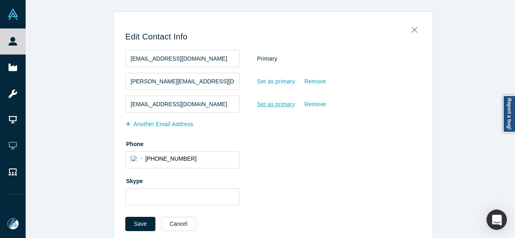
click at [268, 107] on div "Set as primary" at bounding box center [276, 104] width 39 height 14
click at [0, 0] on input "Set as primary" at bounding box center [0, 0] width 0 height 0
click at [129, 222] on button "Save" at bounding box center [140, 224] width 30 height 14
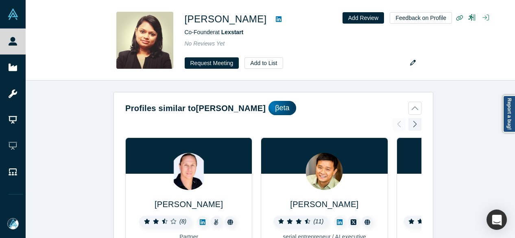
click at [495, 155] on div "Profiles similar to [PERSON_NAME] [PERSON_NAME] ( 8 ) Partner Angel · Mentor · …" at bounding box center [273, 163] width 495 height 164
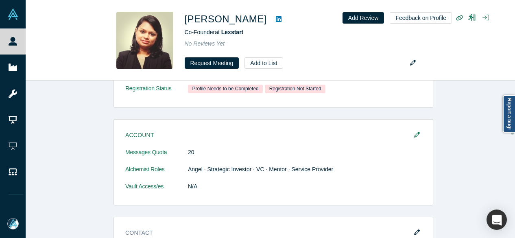
scroll to position [570, 0]
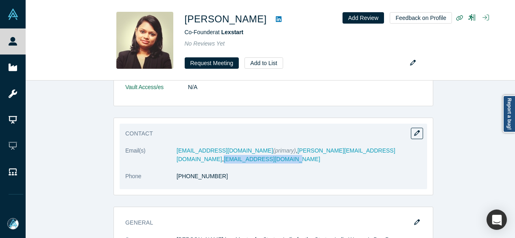
drag, startPoint x: 385, startPoint y: 152, endPoint x: 318, endPoint y: 152, distance: 67.5
click at [318, 152] on dd "[EMAIL_ADDRESS][DOMAIN_NAME] (primary) , [PERSON_NAME][EMAIL_ADDRESS][DOMAIN_NA…" at bounding box center [299, 154] width 245 height 17
copy link "[EMAIL_ADDRESS][DOMAIN_NAME]"
click at [411, 131] on button "button" at bounding box center [417, 133] width 12 height 11
select select "IN"
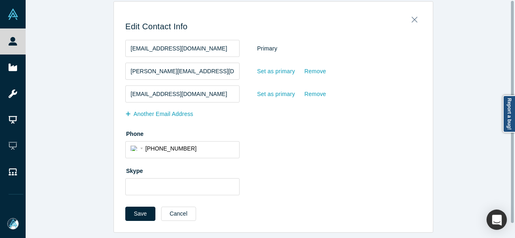
scroll to position [0, 0]
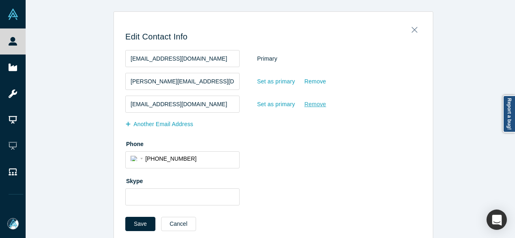
click at [312, 106] on div "Remove" at bounding box center [315, 104] width 22 height 14
click at [0, 0] on input "Remove" at bounding box center [0, 0] width 0 height 0
click at [138, 224] on button "Save" at bounding box center [140, 224] width 30 height 14
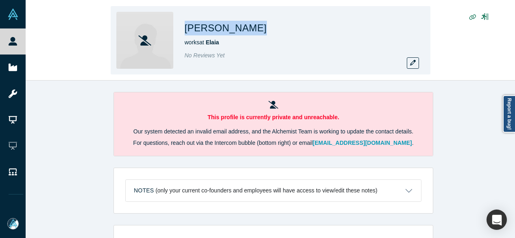
drag, startPoint x: 185, startPoint y: 28, endPoint x: 242, endPoint y: 28, distance: 56.6
click at [242, 28] on div "[PERSON_NAME]" at bounding box center [299, 28] width 228 height 15
copy h1 "[PERSON_NAME]"
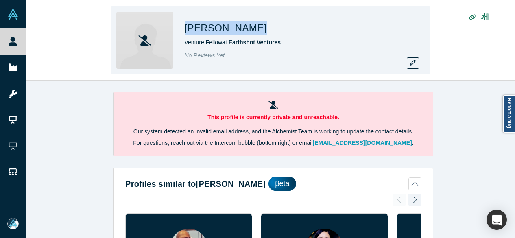
drag, startPoint x: 186, startPoint y: 26, endPoint x: 239, endPoint y: 24, distance: 53.3
click at [239, 24] on div "[PERSON_NAME]" at bounding box center [299, 28] width 228 height 15
copy h1 "[PERSON_NAME]"
drag, startPoint x: 183, startPoint y: 23, endPoint x: 226, endPoint y: 29, distance: 43.1
click at [226, 29] on div "[PERSON_NAME] Coordinator at [GEOGRAPHIC_DATA] & Golf Ventures No Reviews Yet" at bounding box center [271, 40] width 320 height 68
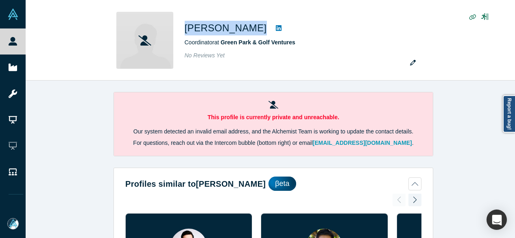
copy div "[PERSON_NAME]"
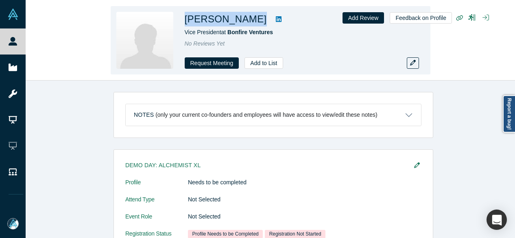
drag, startPoint x: 181, startPoint y: 22, endPoint x: 233, endPoint y: 23, distance: 51.3
click at [233, 23] on div "Jason Tahir Vice President at Bonfire Ventures No Reviews Yet Request Meeting A…" at bounding box center [271, 40] width 320 height 68
copy div "Jason Tahir"
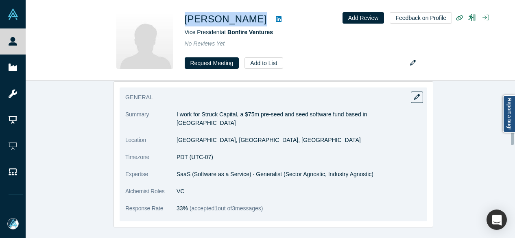
scroll to position [325, 0]
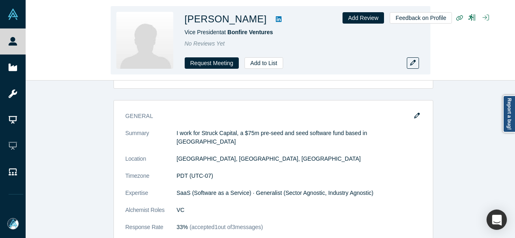
click at [95, 33] on div "Jason Tahir Vice President at Bonfire Ventures No Reviews Yet Request Meeting A…" at bounding box center [270, 40] width 489 height 80
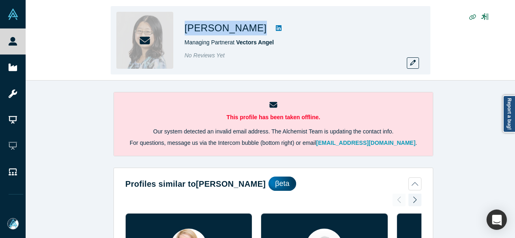
drag, startPoint x: 186, startPoint y: 21, endPoint x: 229, endPoint y: 25, distance: 43.7
click at [229, 25] on div "Jane Ge Managing Partner at Vectors Angel No Reviews Yet" at bounding box center [271, 40] width 320 height 68
copy div "Jane Ge"
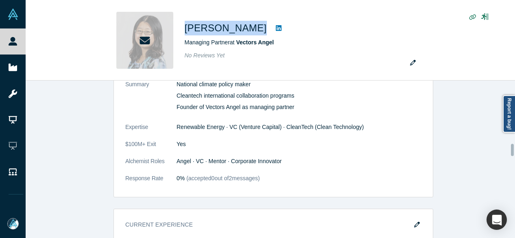
scroll to position [814, 0]
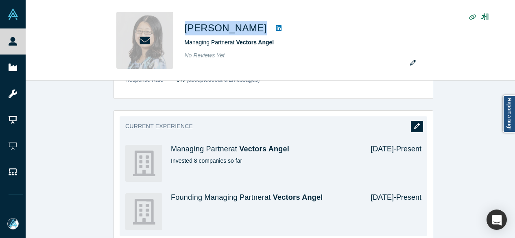
click at [415, 125] on icon "button" at bounding box center [417, 126] width 6 height 6
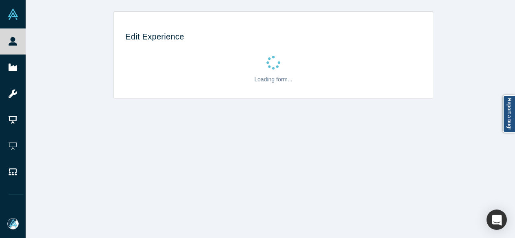
scroll to position [0, 0]
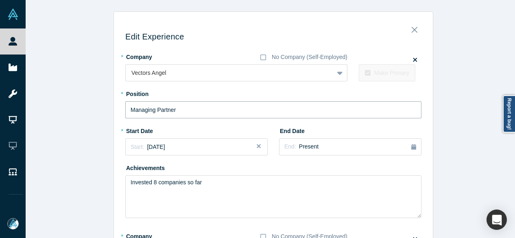
drag, startPoint x: 157, startPoint y: 112, endPoint x: 120, endPoint y: 113, distance: 36.2
click at [120, 113] on div "Edit Experience * Company No Company (Self-Employed) Vectors Angel To pick up a…" at bounding box center [273, 235] width 319 height 436
paste input "Vectors Angel logo Founding Manager"
drag, startPoint x: 177, startPoint y: 109, endPoint x: 110, endPoint y: 116, distance: 67.0
click at [110, 116] on div "Edit Experience * Company No Company (Self-Employed) Vectors Angel To pick up a…" at bounding box center [273, 232] width 495 height 442
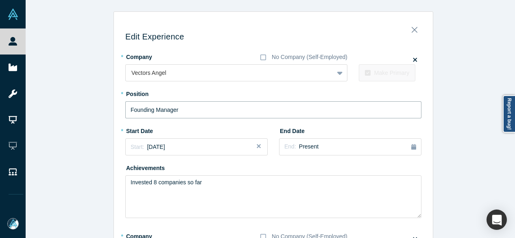
type input "Founding Manager"
drag, startPoint x: 184, startPoint y: 111, endPoint x: 113, endPoint y: 111, distance: 70.8
click at [114, 111] on div "Edit Experience * Company No Company (Self-Employed) Vectors Angel To pick up a…" at bounding box center [273, 235] width 319 height 436
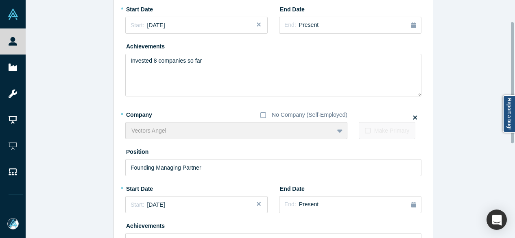
scroll to position [122, 0]
drag, startPoint x: 212, startPoint y: 168, endPoint x: 112, endPoint y: 170, distance: 99.7
click at [114, 170] on div "Edit Experience * Company No Company (Self-Employed) Vectors Angel To pick up a…" at bounding box center [273, 113] width 319 height 436
paste input "er"
type input "Founding Manager"
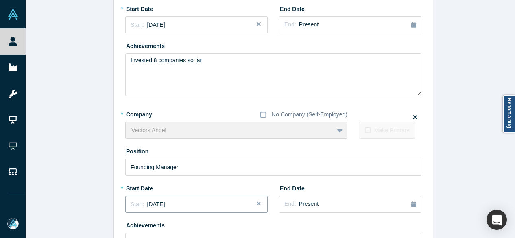
click at [174, 206] on div "Start: August 2019" at bounding box center [197, 204] width 132 height 9
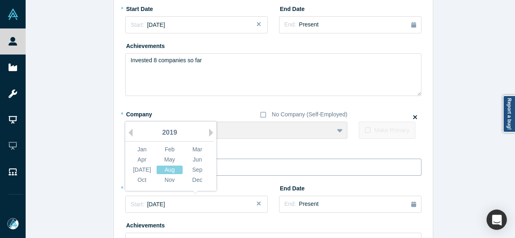
click at [167, 159] on div "May" at bounding box center [170, 159] width 26 height 9
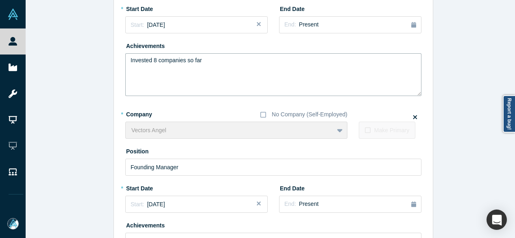
drag, startPoint x: 210, startPoint y: 62, endPoint x: 116, endPoint y: 64, distance: 94.4
click at [116, 64] on div "Edit Experience * Company No Company (Self-Employed) Vectors Angel To pick up a…" at bounding box center [273, 113] width 319 height 436
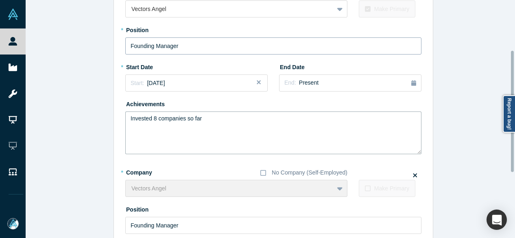
scroll to position [203, 0]
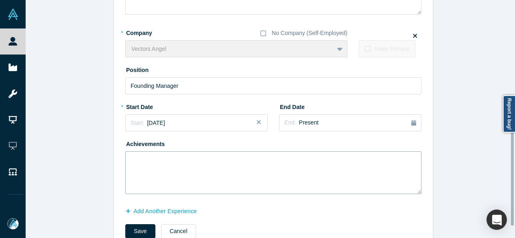
click at [210, 159] on textarea at bounding box center [273, 172] width 296 height 43
paste textarea "Invested 8 companies so far"
type textarea "Invested 8 companies so far"
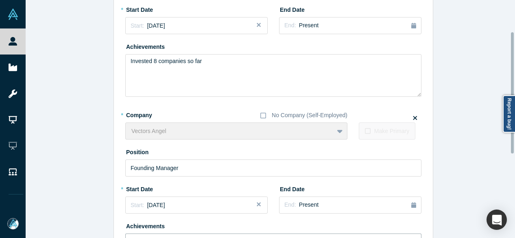
scroll to position [41, 0]
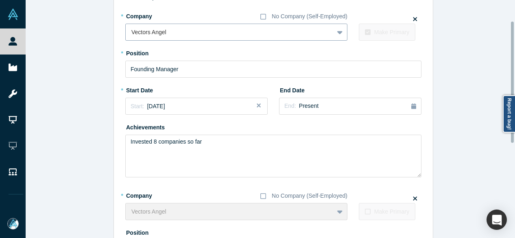
click at [182, 33] on div at bounding box center [229, 32] width 196 height 10
paste input "Managing Partner Managing Partner Vectors Capital"
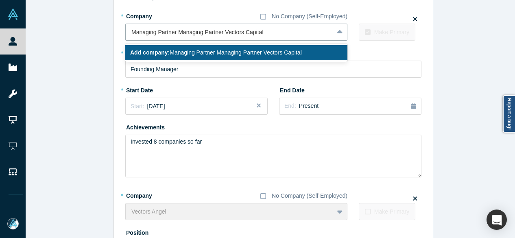
drag, startPoint x: 221, startPoint y: 33, endPoint x: 122, endPoint y: 41, distance: 98.8
click at [125, 41] on div "* Company No Company (Self-Employed) 1 result available for search term Managin…" at bounding box center [273, 93] width 296 height 168
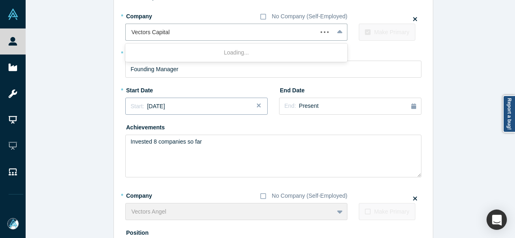
type input "Vectors Capital"
click at [157, 109] on span "May 2019" at bounding box center [156, 106] width 18 height 7
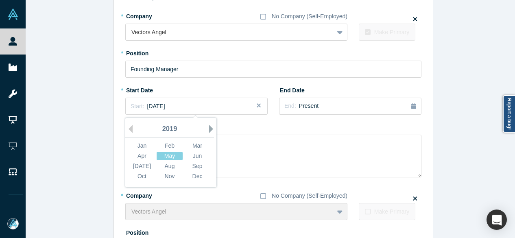
click at [209, 128] on button "Next Year" at bounding box center [213, 129] width 8 height 8
click at [209, 127] on button "Next Year" at bounding box center [213, 129] width 8 height 8
click at [192, 144] on div "Mar" at bounding box center [197, 146] width 26 height 9
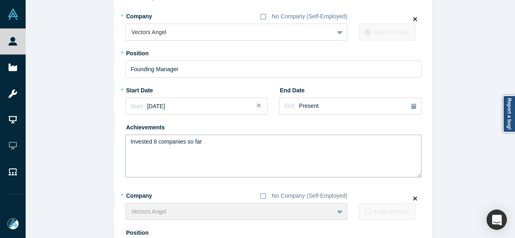
drag, startPoint x: 203, startPoint y: 142, endPoint x: 98, endPoint y: 141, distance: 105.0
click at [98, 141] on div "Edit Experience * Company No Company (Self-Employed) Vectors Angel To pick up a…" at bounding box center [273, 192] width 495 height 442
drag, startPoint x: 190, startPoint y: 71, endPoint x: 114, endPoint y: 72, distance: 76.1
click at [114, 72] on div "Edit Experience * Company No Company (Self-Employed) Vectors Angel To pick up a…" at bounding box center [273, 195] width 319 height 436
paste input "Managing Partner Managing Partner"
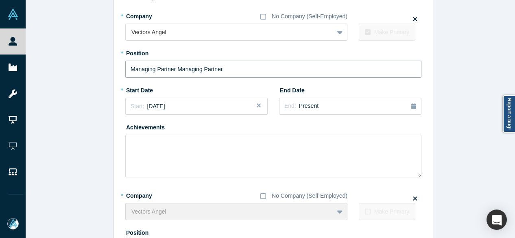
drag, startPoint x: 175, startPoint y: 68, endPoint x: 100, endPoint y: 68, distance: 74.9
click at [100, 68] on div "Edit Experience * Company No Company (Self-Employed) Vectors Angel To pick up a…" at bounding box center [273, 192] width 495 height 442
type input "Managing Partner"
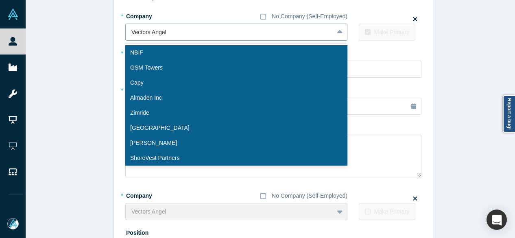
click at [180, 35] on div at bounding box center [229, 32] width 196 height 10
paste input "Managing Partner Managing Partner Vectors Capital"
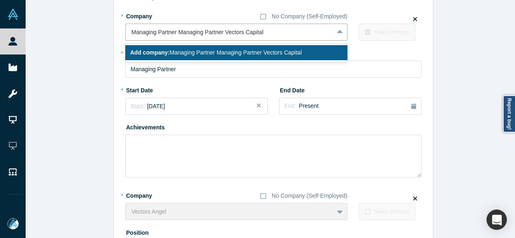
drag, startPoint x: 222, startPoint y: 35, endPoint x: 115, endPoint y: 36, distance: 107.0
click at [115, 36] on div "Edit Experience * Company No Company (Self-Employed) 1 result available for sea…" at bounding box center [273, 195] width 319 height 436
type input "Vectors Capital"
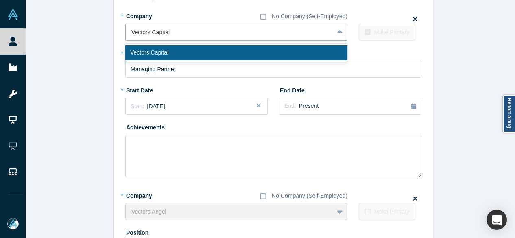
drag, startPoint x: 172, startPoint y: 53, endPoint x: 173, endPoint y: 59, distance: 5.9
click at [172, 53] on div "Vectors Capital" at bounding box center [236, 52] width 222 height 15
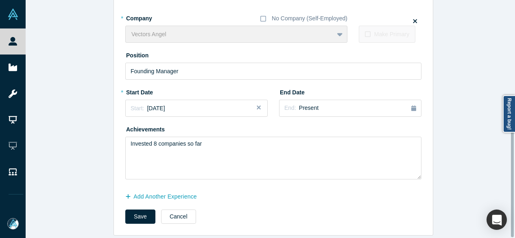
scroll to position [226, 0]
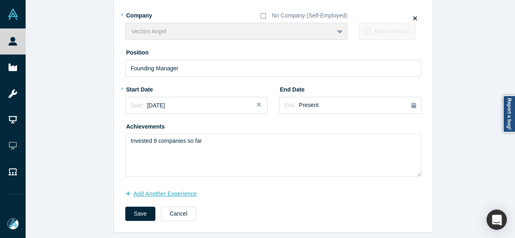
click at [184, 188] on button "Add Another Experience" at bounding box center [165, 194] width 80 height 14
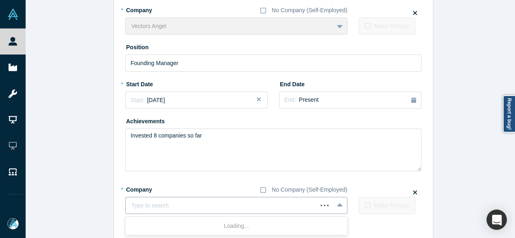
click at [180, 206] on div at bounding box center [221, 206] width 180 height 10
paste input "Berkeley Lab"
type input "Berkeley Lab"
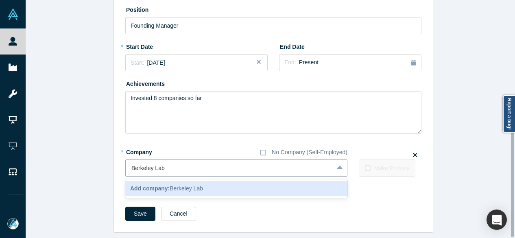
click at [174, 186] on span "Add company: Berkeley Lab" at bounding box center [166, 188] width 73 height 7
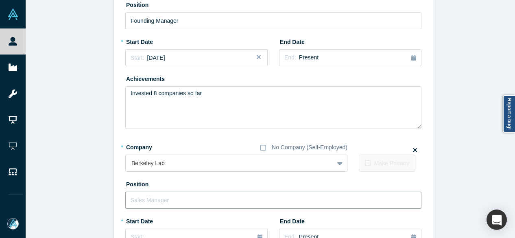
click at [172, 194] on input "text" at bounding box center [273, 200] width 296 height 17
type input "Affiliate"
click at [161, 231] on button "Start: ..." at bounding box center [196, 237] width 142 height 17
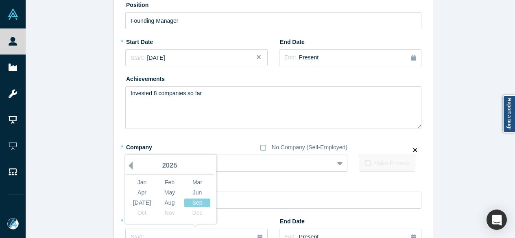
click at [127, 164] on button "Previous Year" at bounding box center [128, 166] width 8 height 8
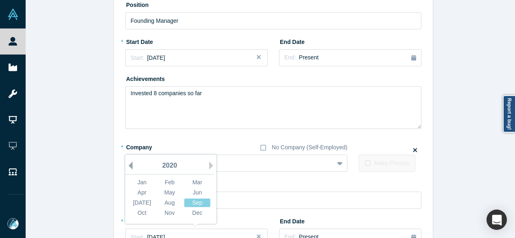
click at [127, 164] on button "Previous Year" at bounding box center [128, 166] width 8 height 8
click at [192, 192] on div "Jun" at bounding box center [197, 192] width 26 height 9
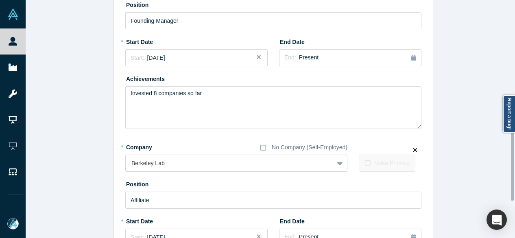
scroll to position [405, 0]
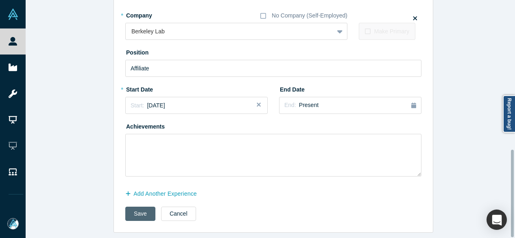
click at [146, 209] on button "Save" at bounding box center [140, 214] width 30 height 14
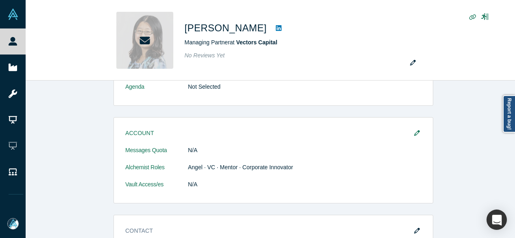
scroll to position [610, 0]
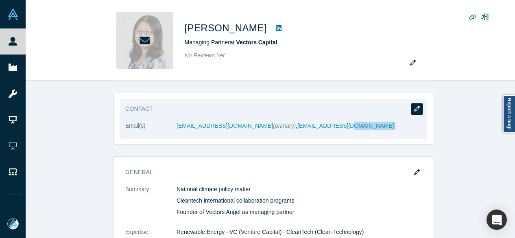
click at [412, 111] on div "Contact Email(s) jg877@cornell.edu (primary) , jge@vectors.earth" at bounding box center [274, 119] width 320 height 52
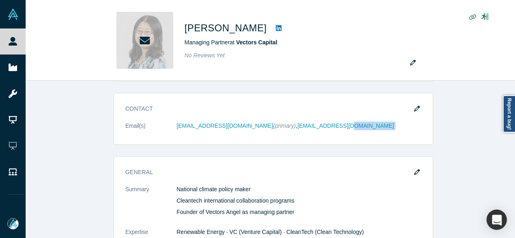
drag, startPoint x: 413, startPoint y: 109, endPoint x: 226, endPoint y: 118, distance: 187.8
click at [414, 108] on icon "button" at bounding box center [417, 109] width 6 height 6
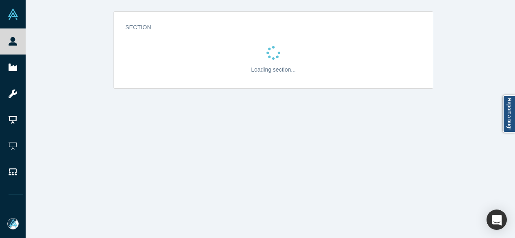
scroll to position [0, 0]
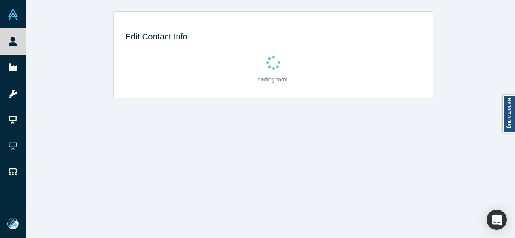
select select "US"
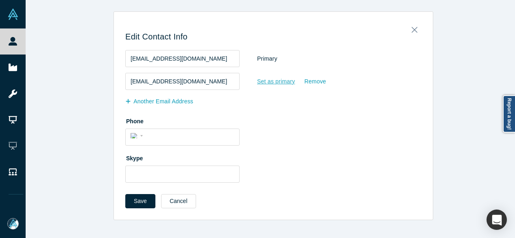
click at [273, 79] on div "Set as primary" at bounding box center [276, 81] width 39 height 14
click at [0, 0] on input "Set as primary" at bounding box center [0, 0] width 0 height 0
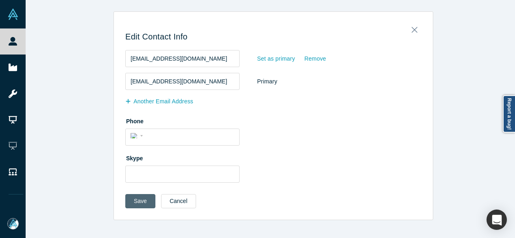
click at [127, 202] on button "Save" at bounding box center [140, 201] width 30 height 14
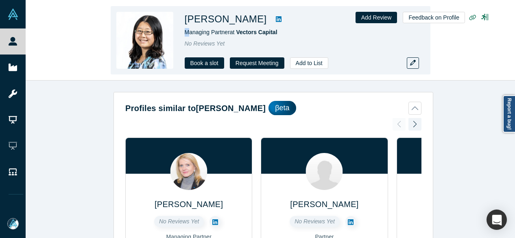
click at [187, 32] on div "Jane Ge Managing Partner at Vectors Capital No Reviews Yet Book a slot Request …" at bounding box center [271, 40] width 320 height 68
drag, startPoint x: 303, startPoint y: 33, endPoint x: 238, endPoint y: 35, distance: 64.7
click at [238, 35] on div "Managing Partner at Vectors Capital" at bounding box center [299, 32] width 228 height 9
copy span "Vectors Capital"
drag, startPoint x: 182, startPoint y: 33, endPoint x: 281, endPoint y: 33, distance: 98.4
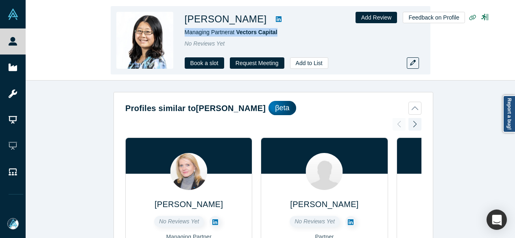
click at [281, 33] on div "Jane Ge Managing Partner at Vectors Capital No Reviews Yet Book a slot Request …" at bounding box center [271, 40] width 320 height 68
copy span "Managing Partner at Vectors Capital"
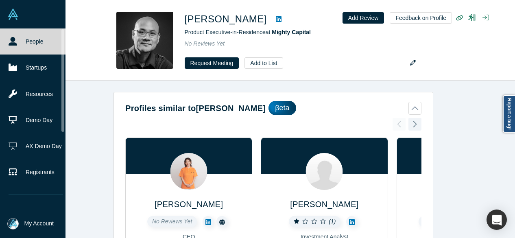
click at [19, 42] on link "People" at bounding box center [36, 41] width 72 height 26
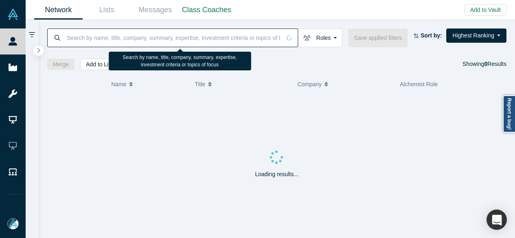
click at [106, 35] on input at bounding box center [173, 37] width 215 height 19
paste input "Kubilay Doruk Çetin"
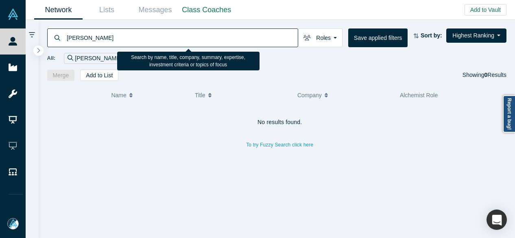
click at [107, 38] on input "Kubilay Doruk Çetin" at bounding box center [182, 37] width 232 height 19
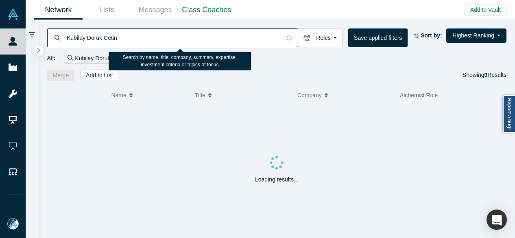
click at [103, 41] on input "Kubilay Doruk Cetin" at bounding box center [173, 37] width 215 height 19
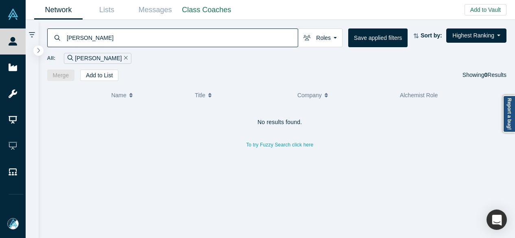
type input "Kubilay Cetin"
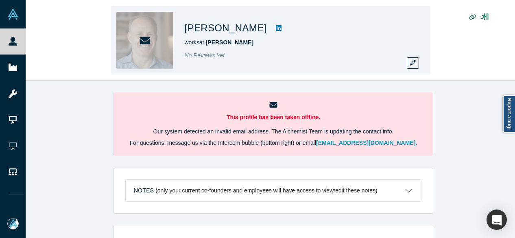
drag, startPoint x: 0, startPoint y: 0, endPoint x: 253, endPoint y: 35, distance: 255.4
click at [253, 35] on div "[PERSON_NAME] works at Petri No Reviews Yet" at bounding box center [271, 40] width 320 height 68
copy h1 "[PERSON_NAME]"
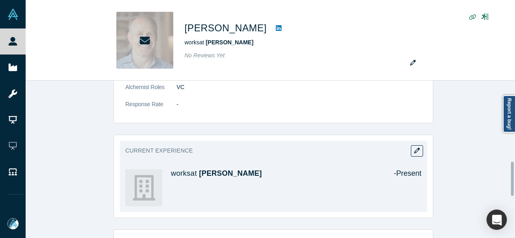
scroll to position [325, 0]
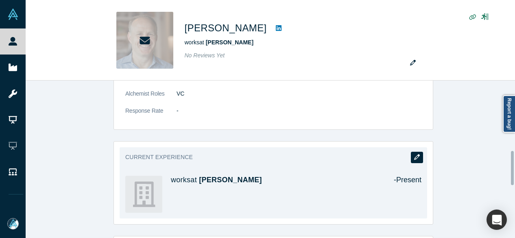
click at [417, 154] on icon "button" at bounding box center [417, 157] width 6 height 6
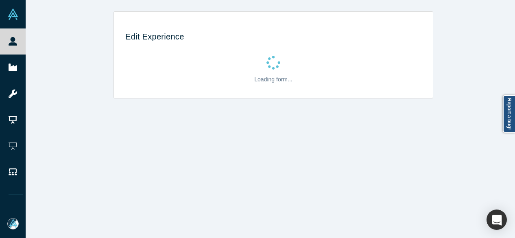
scroll to position [0, 0]
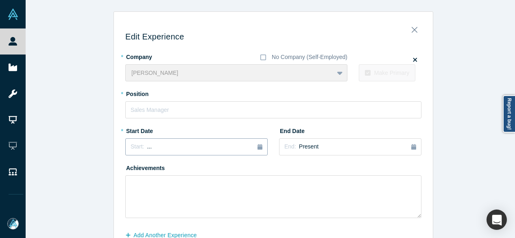
click at [160, 149] on div "Start: ..." at bounding box center [197, 146] width 132 height 9
click at [127, 167] on button "Previous Year" at bounding box center [128, 170] width 8 height 8
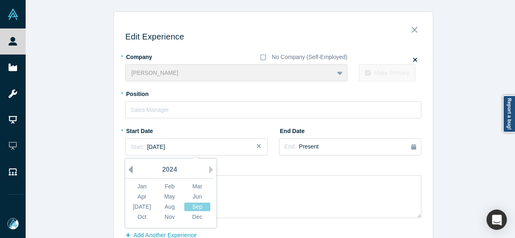
click at [127, 167] on button "Previous Year" at bounding box center [128, 170] width 8 height 8
click at [128, 167] on button "Previous Year" at bounding box center [128, 170] width 8 height 8
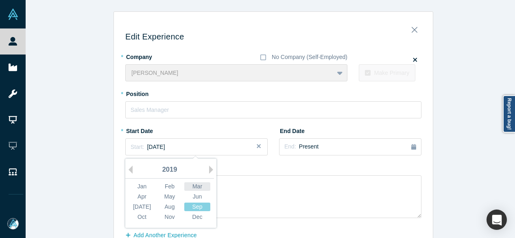
click at [196, 183] on div "Mar" at bounding box center [197, 186] width 26 height 9
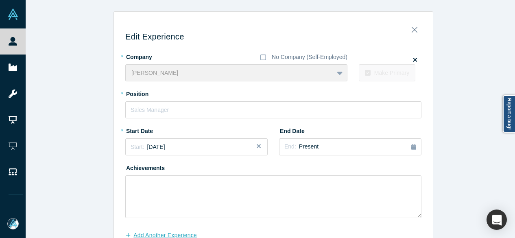
click at [163, 234] on button "Add Another Experience" at bounding box center [165, 235] width 80 height 14
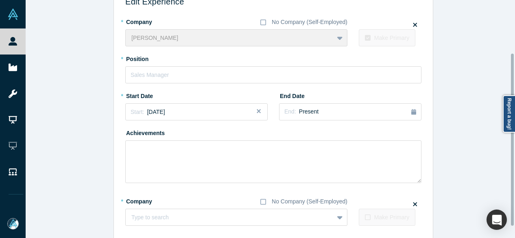
scroll to position [81, 0]
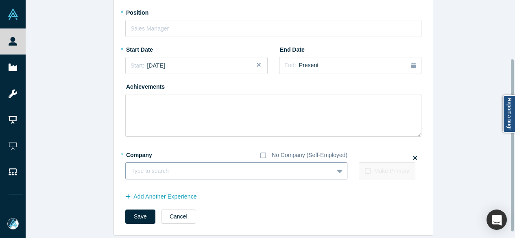
click at [161, 172] on div at bounding box center [229, 171] width 196 height 10
paste input "Member Board of Directors Member Board of Directors Draper"
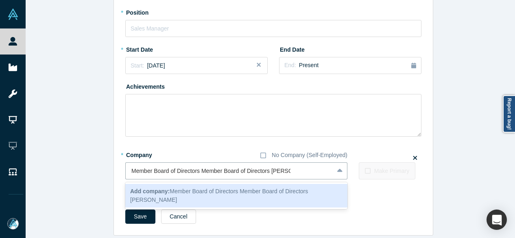
drag, startPoint x: 268, startPoint y: 173, endPoint x: 111, endPoint y: 177, distance: 157.5
click at [114, 177] on div "Edit Experience * Company No Company (Self-Employed) Petri To pick up a draggab…" at bounding box center [273, 85] width 319 height 299
type input "Draper"
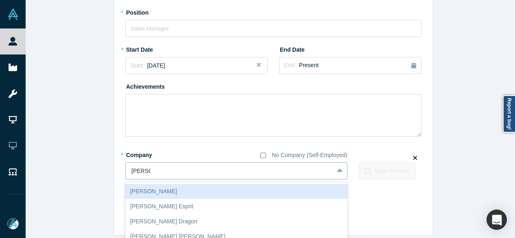
click at [162, 192] on div "Draper" at bounding box center [236, 191] width 222 height 15
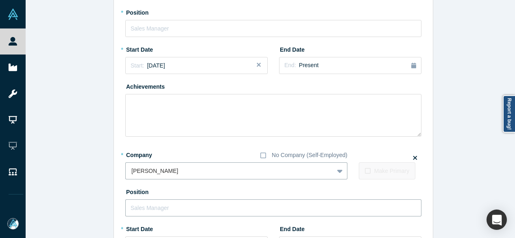
click at [164, 202] on input "text" at bounding box center [273, 207] width 296 height 17
paste input "Member Board of Directors Member Board of Directors"
drag, startPoint x: 198, startPoint y: 206, endPoint x: 91, endPoint y: 200, distance: 107.2
click at [91, 200] on div "Edit Experience * Company No Company (Self-Employed) Petri To pick up a draggab…" at bounding box center [273, 151] width 495 height 442
type input "Member Board of Directors"
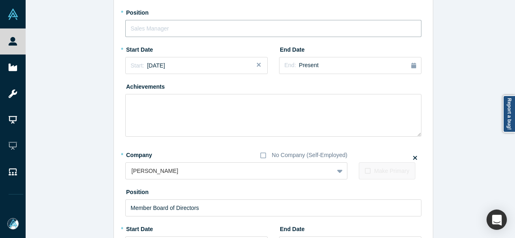
click at [152, 28] on input "text" at bounding box center [273, 28] width 296 height 17
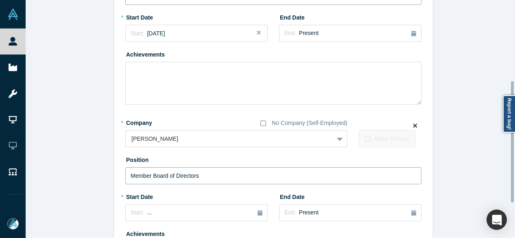
scroll to position [163, 0]
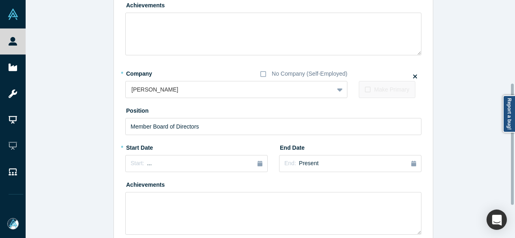
type input "Founder and Chairman"
click at [141, 156] on button "Start: ..." at bounding box center [196, 163] width 142 height 17
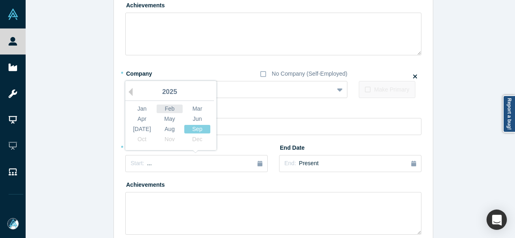
click at [126, 90] on button "Previous Year" at bounding box center [128, 92] width 8 height 8
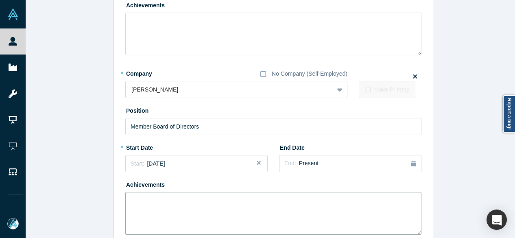
click at [196, 195] on textarea at bounding box center [273, 213] width 296 height 43
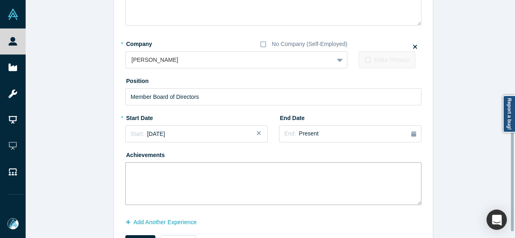
scroll to position [226, 0]
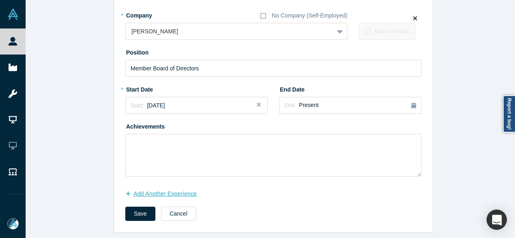
click at [157, 188] on button "Add Another Experience" at bounding box center [165, 194] width 80 height 14
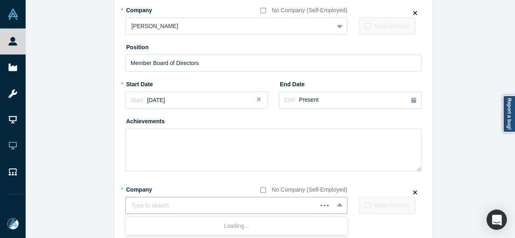
click at [161, 205] on div at bounding box center [221, 206] width 180 height 10
paste input "Seed Investor and Board Member Seed Investor and Board Member Algorand"
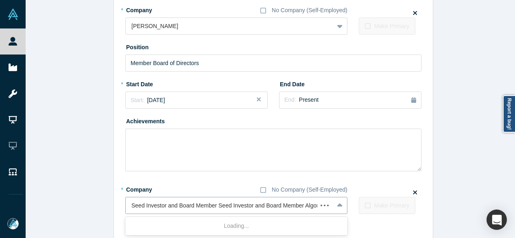
scroll to position [0, 9]
click at [293, 206] on input "Seed Investor and Board Member Seed Investor and Board Member Algorand" at bounding box center [221, 205] width 198 height 9
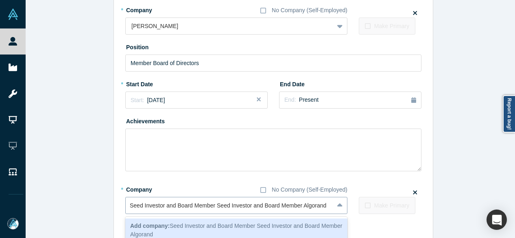
scroll to position [0, 0]
drag, startPoint x: 291, startPoint y: 206, endPoint x: 256, endPoint y: 215, distance: 35.8
click at [152, 203] on input "Seed Investor and Board Member Seed Investor and Board Member Algorand" at bounding box center [230, 205] width 198 height 9
drag, startPoint x: 301, startPoint y: 207, endPoint x: 100, endPoint y: 207, distance: 201.4
click at [100, 207] on div "Edit Experience * Company No Company (Self-Employed) Petri To pick up a draggab…" at bounding box center [273, 27] width 495 height 485
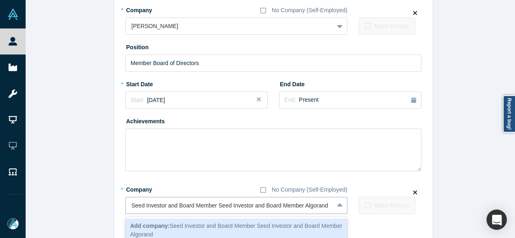
type input "Algorand"
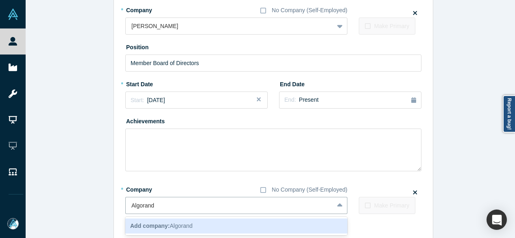
click at [180, 224] on span "Add company: Algorand" at bounding box center [161, 226] width 62 height 7
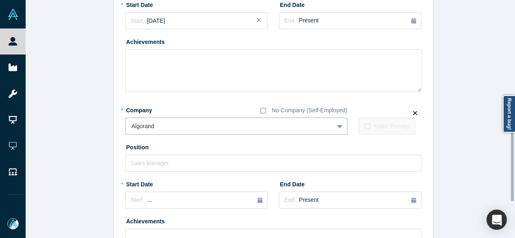
scroll to position [308, 0]
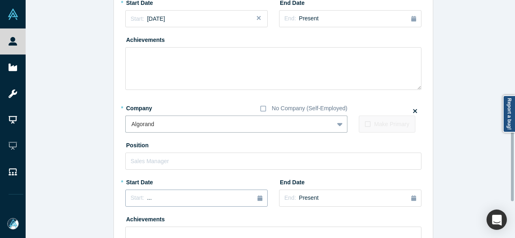
click at [183, 199] on div "Start: ..." at bounding box center [197, 198] width 132 height 9
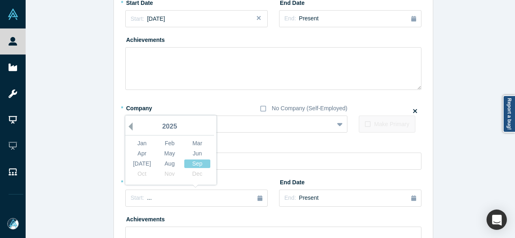
click at [126, 124] on button "Previous Year" at bounding box center [128, 126] width 8 height 8
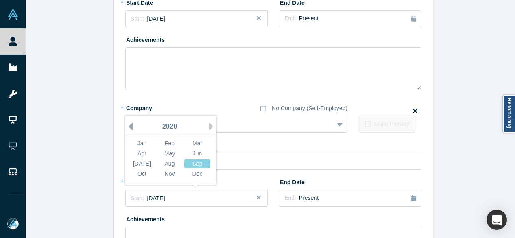
click at [126, 124] on button "Previous Year" at bounding box center [128, 126] width 8 height 8
click at [173, 173] on div "Nov" at bounding box center [170, 174] width 26 height 9
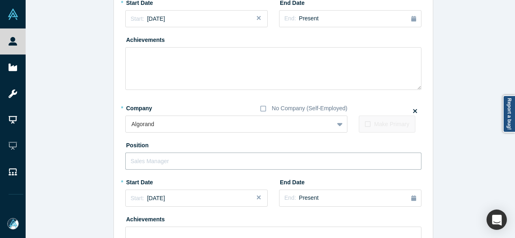
click at [180, 163] on input "text" at bounding box center [273, 161] width 296 height 17
paste input "Seed Investor and Board Member Seed Investor and Board Member"
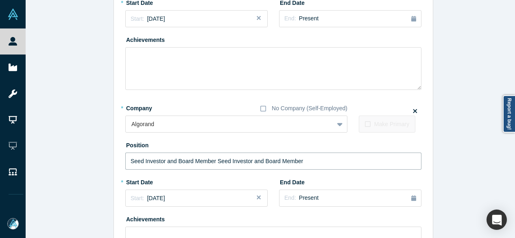
drag, startPoint x: 213, startPoint y: 160, endPoint x: 31, endPoint y: 160, distance: 181.8
click at [31, 160] on div "Edit Experience * Company No Company (Self-Employed) Petri To pick up a draggab…" at bounding box center [273, 15] width 495 height 622
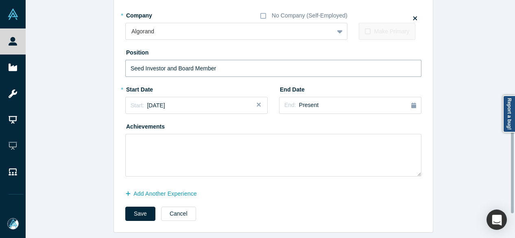
scroll to position [405, 0]
type input "Seed Investor and Board Member"
click at [131, 207] on button "Save" at bounding box center [140, 214] width 30 height 14
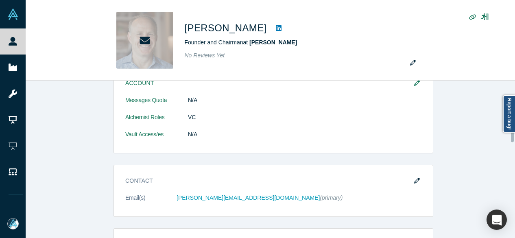
scroll to position [163, 0]
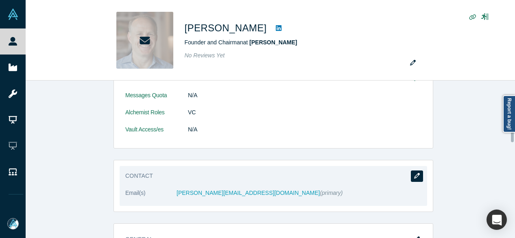
click at [414, 173] on icon "button" at bounding box center [417, 176] width 6 height 6
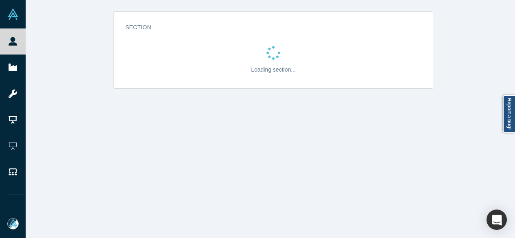
scroll to position [0, 0]
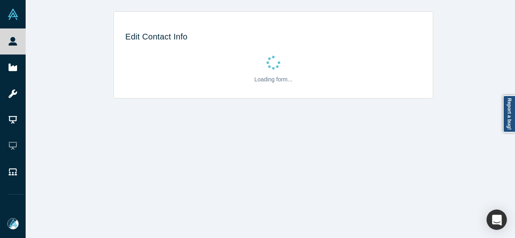
select select "US"
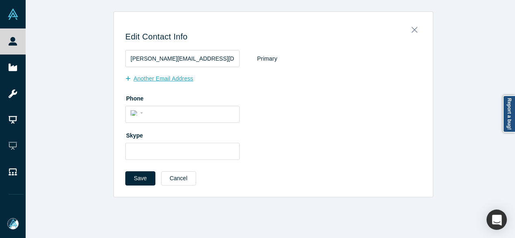
click at [177, 77] on button "Another Email Address" at bounding box center [163, 79] width 76 height 14
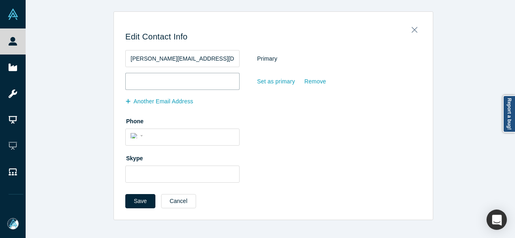
click at [177, 83] on input "email" at bounding box center [182, 81] width 114 height 17
paste input "jamie@pillar.vc"
type input "jamie@pillar.vc"
click at [269, 81] on div "Set as primary" at bounding box center [276, 81] width 39 height 14
click at [0, 0] on input "Set as primary" at bounding box center [0, 0] width 0 height 0
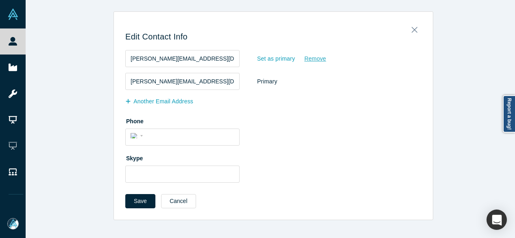
click at [306, 60] on div "Remove" at bounding box center [315, 59] width 22 height 14
click at [0, 0] on input "Remove" at bounding box center [0, 0] width 0 height 0
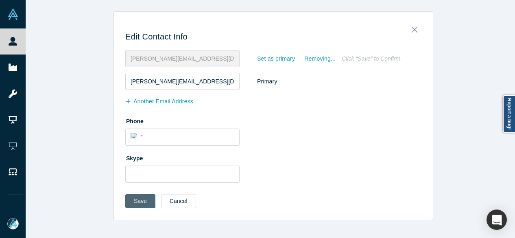
click at [138, 204] on button "Save" at bounding box center [140, 201] width 30 height 14
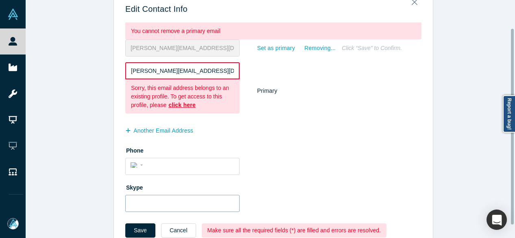
scroll to position [50, 0]
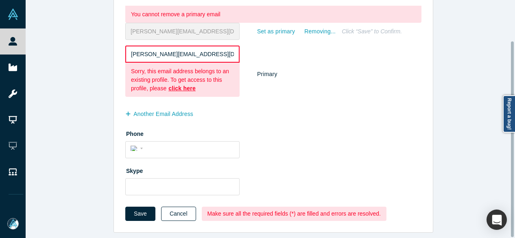
click at [176, 207] on button "Cancel" at bounding box center [178, 214] width 35 height 14
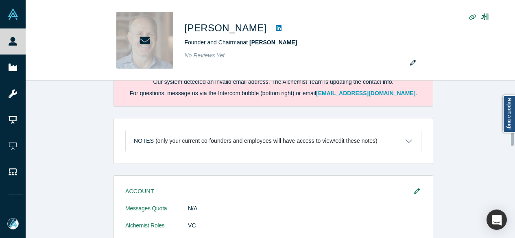
scroll to position [0, 0]
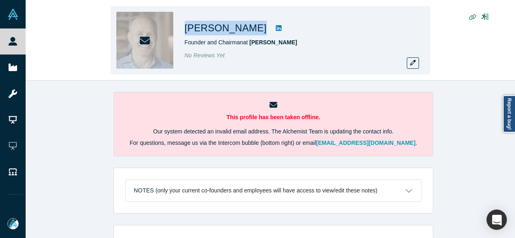
drag, startPoint x: 183, startPoint y: 30, endPoint x: 262, endPoint y: 35, distance: 79.9
click at [262, 35] on div "Jamie Goldstein Founder and Chairman at Petri No Reviews Yet" at bounding box center [271, 40] width 320 height 68
copy div "Jamie Goldstein"
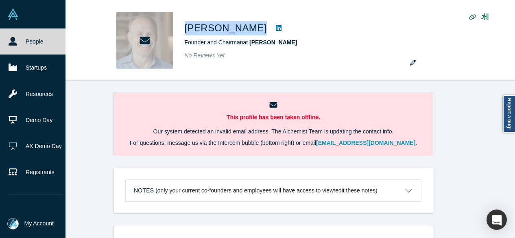
click at [15, 44] on icon at bounding box center [13, 41] width 9 height 9
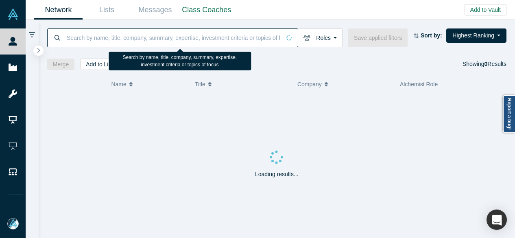
click at [107, 37] on input at bounding box center [173, 37] width 215 height 19
paste input "Jamie Goldstein"
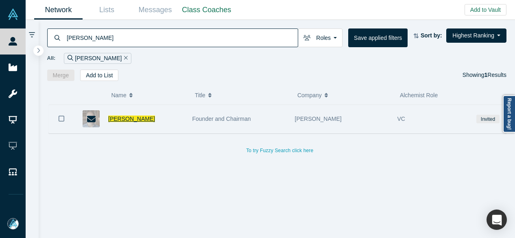
type input "Jamie Goldstein"
click at [131, 118] on span "Jamie Goldstein" at bounding box center [131, 119] width 47 height 7
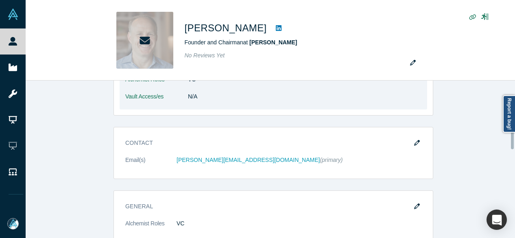
scroll to position [203, 0]
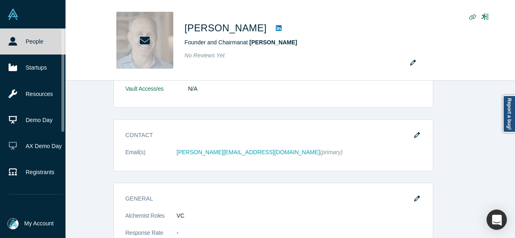
click at [22, 43] on link "People" at bounding box center [36, 41] width 72 height 26
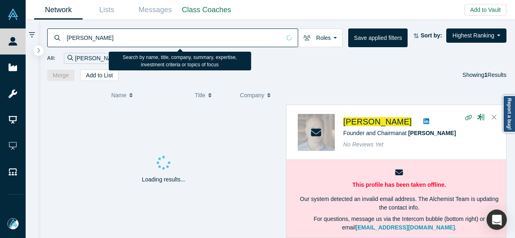
drag, startPoint x: 120, startPoint y: 38, endPoint x: 65, endPoint y: 37, distance: 54.5
click at [65, 37] on div "Jamie Goldstein" at bounding box center [172, 37] width 251 height 19
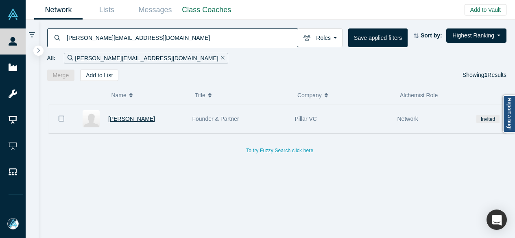
type input "jamie@pillar.vc"
click at [133, 117] on span "Jamie A. Goldstein" at bounding box center [131, 119] width 47 height 7
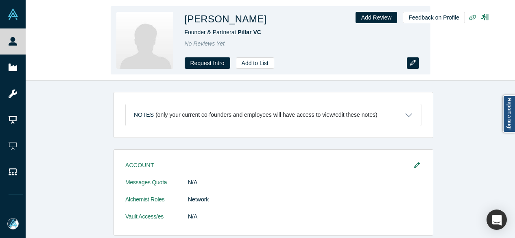
click at [411, 63] on icon "button" at bounding box center [413, 63] width 6 height 6
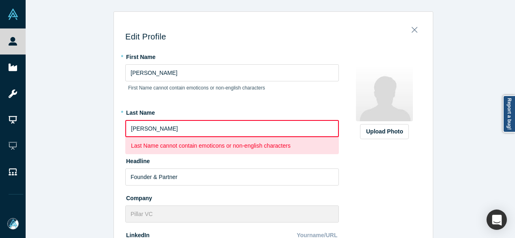
drag, startPoint x: 134, startPoint y: 128, endPoint x: 118, endPoint y: 127, distance: 15.9
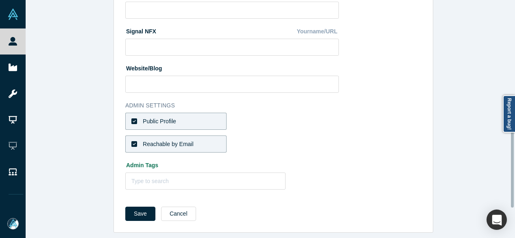
scroll to position [365, 0]
type input "Goldstein"
click at [140, 208] on button "Save" at bounding box center [140, 214] width 30 height 14
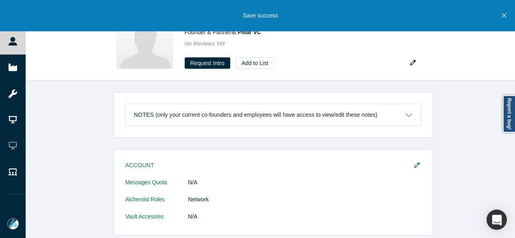
click at [506, 15] on icon "Close" at bounding box center [504, 15] width 4 height 7
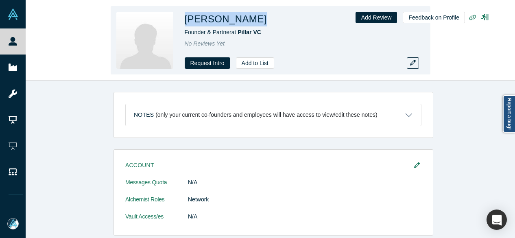
drag, startPoint x: 184, startPoint y: 17, endPoint x: 266, endPoint y: 20, distance: 81.8
click at [266, 20] on div "Jamie Goldstein" at bounding box center [299, 19] width 228 height 15
copy h1 "Jamie Goldstein"
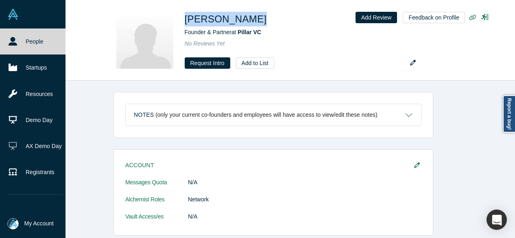
click at [22, 35] on link "People" at bounding box center [36, 41] width 72 height 26
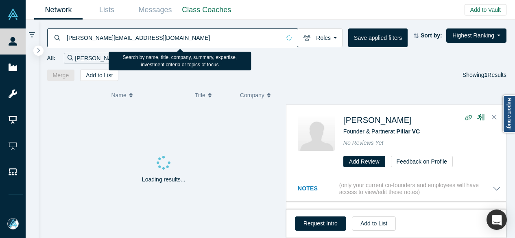
drag, startPoint x: 109, startPoint y: 39, endPoint x: 56, endPoint y: 38, distance: 52.9
click at [56, 38] on div "jamie@pillar.vc" at bounding box center [172, 37] width 251 height 19
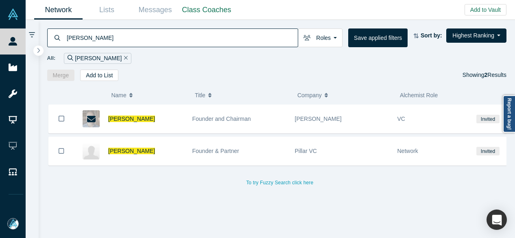
type input "Jamie Goldstein"
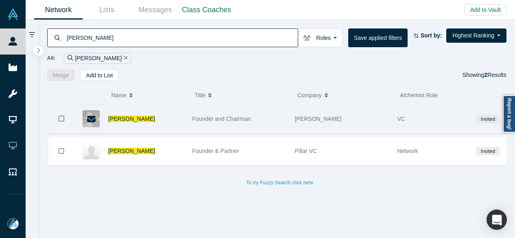
drag, startPoint x: 62, startPoint y: 119, endPoint x: 61, endPoint y: 126, distance: 6.9
click at [62, 119] on icon "Bookmark" at bounding box center [62, 119] width 6 height 8
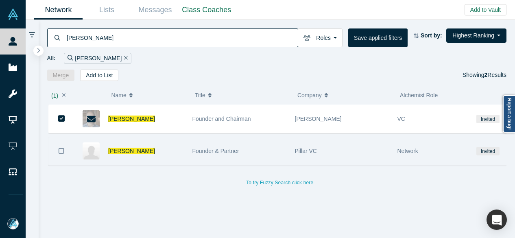
click at [59, 150] on icon "Bookmark" at bounding box center [62, 151] width 6 height 8
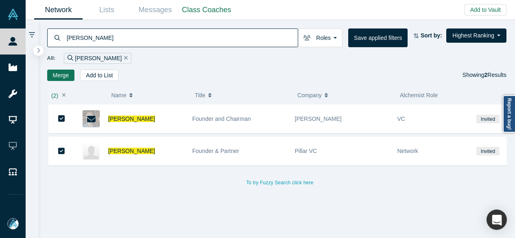
click at [63, 74] on button "Merge" at bounding box center [61, 75] width 28 height 11
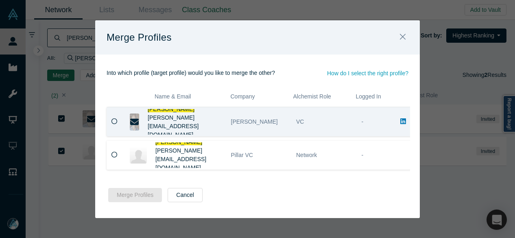
click at [114, 122] on icon at bounding box center [114, 121] width 6 height 6
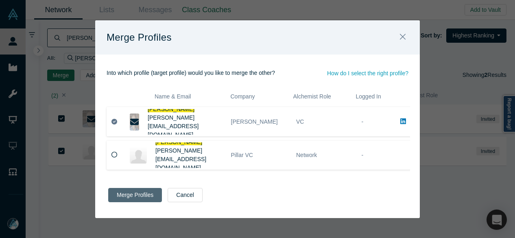
click at [124, 196] on button "Merge Profiles" at bounding box center [135, 195] width 54 height 14
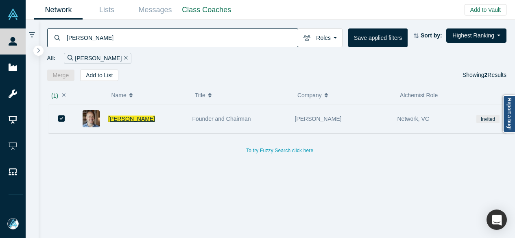
click at [124, 118] on span "Jamie Goldstein" at bounding box center [131, 119] width 47 height 7
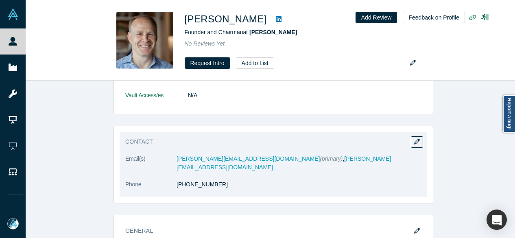
scroll to position [122, 0]
click at [417, 138] on button "button" at bounding box center [417, 140] width 12 height 11
select select "US"
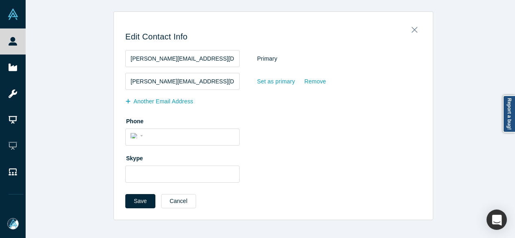
scroll to position [0, 0]
click at [262, 82] on div "Set as primary" at bounding box center [276, 81] width 39 height 14
click at [0, 0] on input "Set as primary" at bounding box center [0, 0] width 0 height 0
click at [175, 103] on button "Another Email Address" at bounding box center [163, 101] width 76 height 14
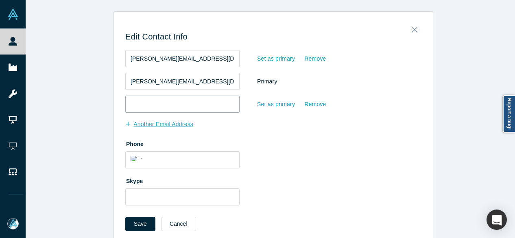
click at [176, 103] on input "email" at bounding box center [182, 104] width 114 height 17
paste input "jamie@pillar.vc"
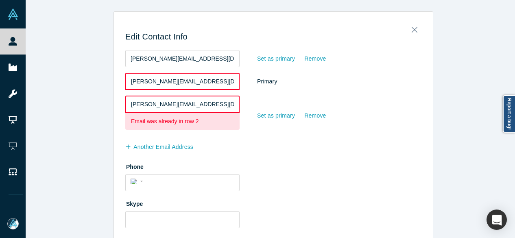
drag, startPoint x: 192, startPoint y: 101, endPoint x: 128, endPoint y: 103, distance: 63.9
click at [128, 103] on input "jamie@pillar.vc" at bounding box center [182, 104] width 114 height 17
paste input "goldstein@mac.com"
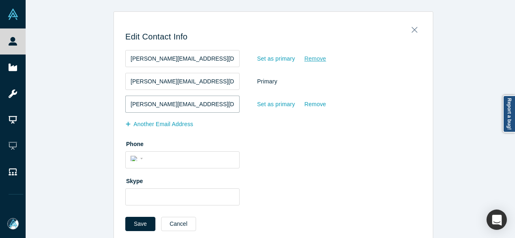
type input "jamiegoldstein@mac.com"
click at [308, 60] on div "Remove" at bounding box center [315, 59] width 22 height 14
click at [0, 0] on input "Remove" at bounding box center [0, 0] width 0 height 0
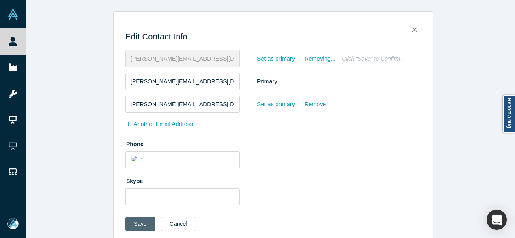
click at [139, 220] on button "Save" at bounding box center [140, 224] width 30 height 14
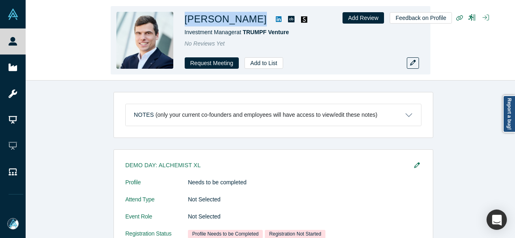
drag, startPoint x: 179, startPoint y: 20, endPoint x: 251, endPoint y: 19, distance: 72.0
click at [251, 19] on div "[PERSON_NAME] Investment Manager at TRUMPF Venture No Reviews Yet Request Meeti…" at bounding box center [271, 40] width 320 height 68
copy h1 "[PERSON_NAME]"
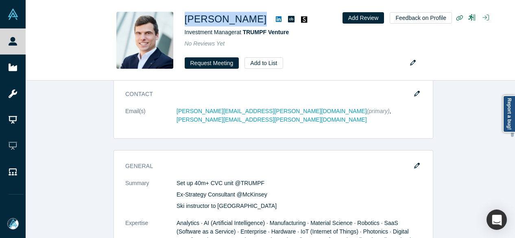
scroll to position [285, 0]
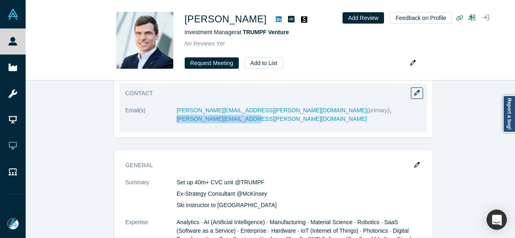
drag, startPoint x: 353, startPoint y: 111, endPoint x: 278, endPoint y: 114, distance: 75.3
click at [278, 114] on dl "Email(s) [PERSON_NAME][EMAIL_ADDRESS][PERSON_NAME][DOMAIN_NAME] (primary) , [PE…" at bounding box center [273, 119] width 296 height 26
copy link "[PERSON_NAME][EMAIL_ADDRESS][PERSON_NAME][DOMAIN_NAME]"
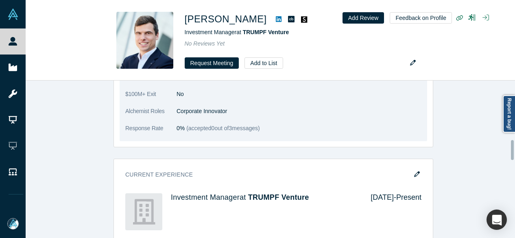
scroll to position [479, 0]
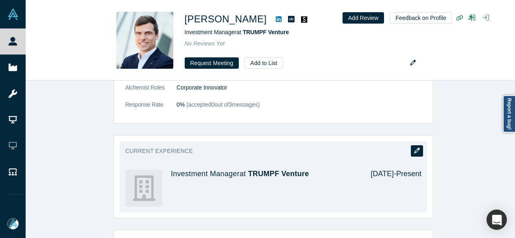
click at [414, 148] on icon "button" at bounding box center [417, 151] width 6 height 6
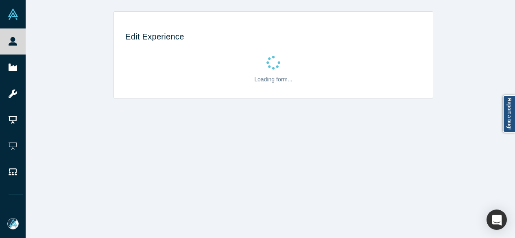
scroll to position [0, 0]
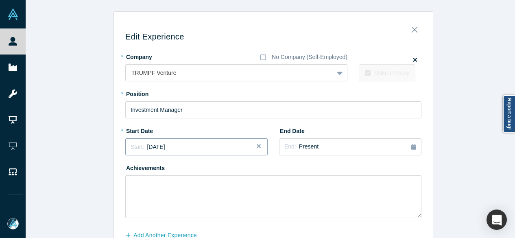
click at [137, 147] on span "Start:" at bounding box center [137, 147] width 13 height 7
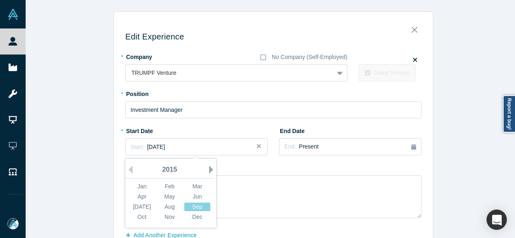
click at [209, 170] on button "Next Year" at bounding box center [213, 170] width 8 height 8
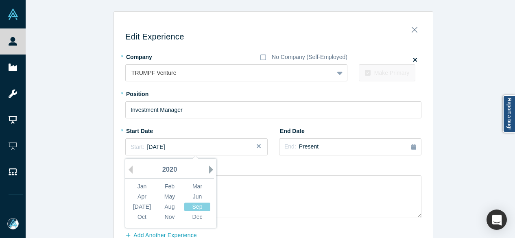
click at [209, 170] on button "Next Year" at bounding box center [213, 170] width 8 height 8
click at [168, 198] on div "May" at bounding box center [170, 196] width 26 height 9
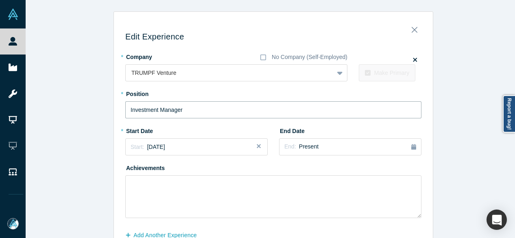
drag, startPoint x: 196, startPoint y: 110, endPoint x: 100, endPoint y: 114, distance: 96.1
click at [100, 114] on div "Edit Experience * Company No Company (Self-Employed) TRUMPF Venture To pick up …" at bounding box center [273, 142] width 495 height 263
paste input "Co-Founder & CTO @ TRUMPF Tracking Technologies GmbH"
type input "Co-Founder & CTO @ TRUMPF Tracking Technologies GmbH"
click at [299, 149] on span "Present" at bounding box center [309, 146] width 20 height 7
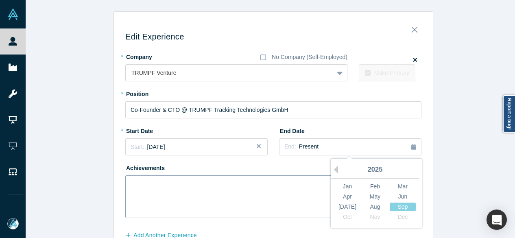
drag, startPoint x: 405, startPoint y: 205, endPoint x: 312, endPoint y: 197, distance: 93.9
click at [405, 205] on div "Sep" at bounding box center [403, 207] width 26 height 9
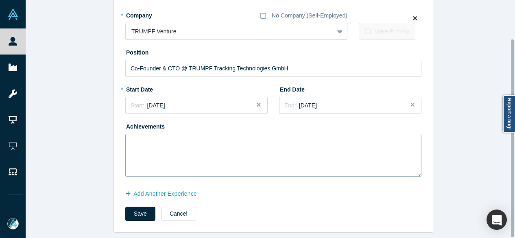
scroll to position [46, 0]
drag, startPoint x: 136, startPoint y: 208, endPoint x: 131, endPoint y: 230, distance: 22.5
click at [136, 207] on button "Save" at bounding box center [140, 214] width 30 height 14
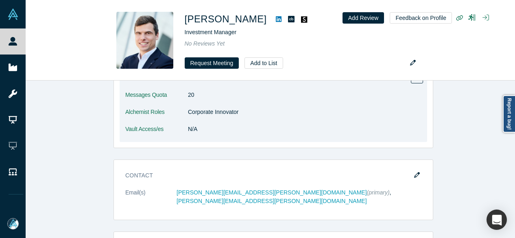
scroll to position [244, 0]
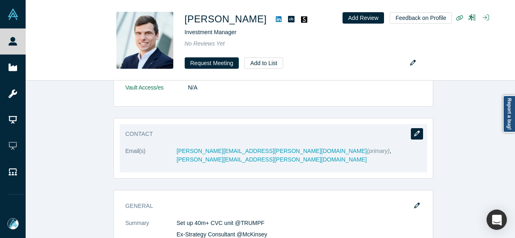
click at [415, 135] on icon "button" at bounding box center [417, 134] width 6 height 6
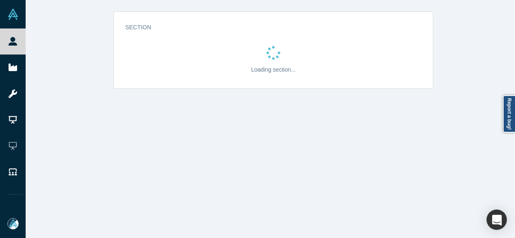
scroll to position [0, 0]
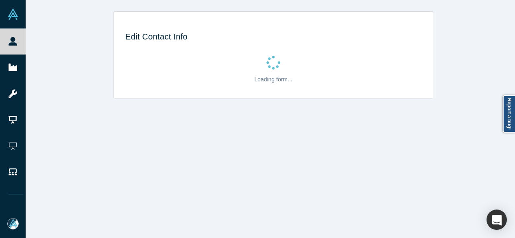
select select "US"
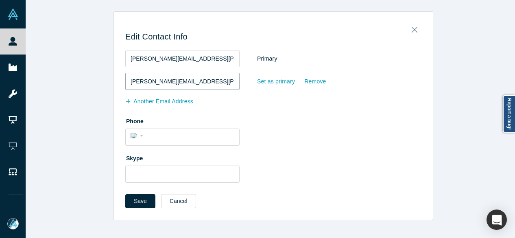
drag, startPoint x: 209, startPoint y: 84, endPoint x: 115, endPoint y: 81, distance: 94.4
click at [115, 83] on div "Edit Contact Info [PERSON_NAME][EMAIL_ADDRESS][PERSON_NAME][DOMAIN_NAME] Primar…" at bounding box center [273, 118] width 319 height 202
paste input "[PERSON_NAME][EMAIL_ADDRESS]"
type input "[EMAIL_ADDRESS][DOMAIN_NAME]"
click at [267, 83] on div "Set as primary" at bounding box center [276, 81] width 39 height 14
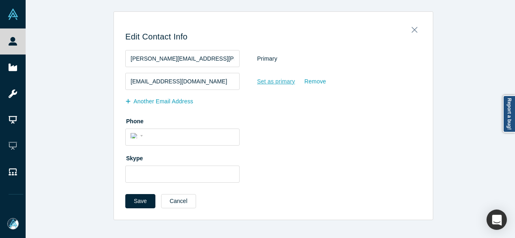
click at [0, 0] on input "Set as primary" at bounding box center [0, 0] width 0 height 0
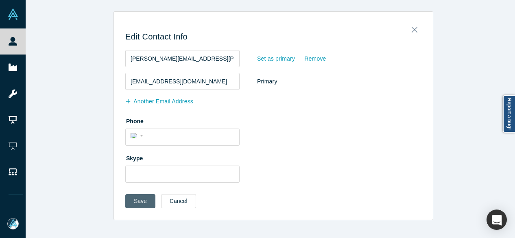
click at [140, 199] on button "Save" at bounding box center [140, 201] width 30 height 14
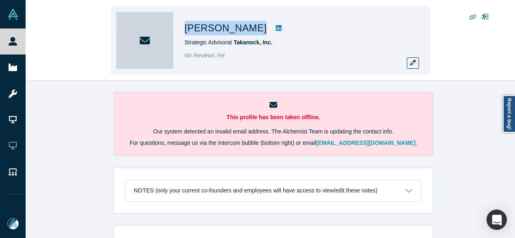
drag, startPoint x: 185, startPoint y: 30, endPoint x: 243, endPoint y: 35, distance: 58.5
click at [243, 35] on div "[PERSON_NAME] Strategic Advisor at Takanock, Inc. No Reviews Yet" at bounding box center [271, 40] width 320 height 68
